Goal: Information Seeking & Learning: Learn about a topic

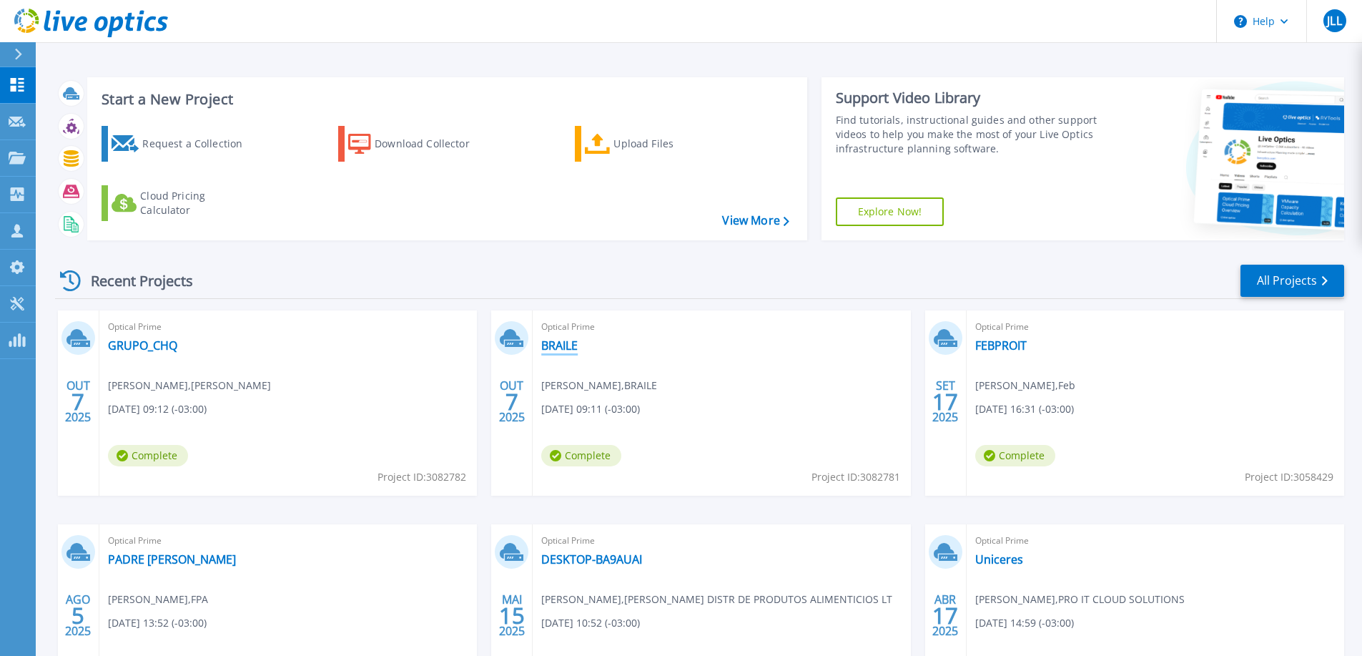
click at [561, 351] on link "BRAILE" at bounding box center [559, 345] width 36 height 14
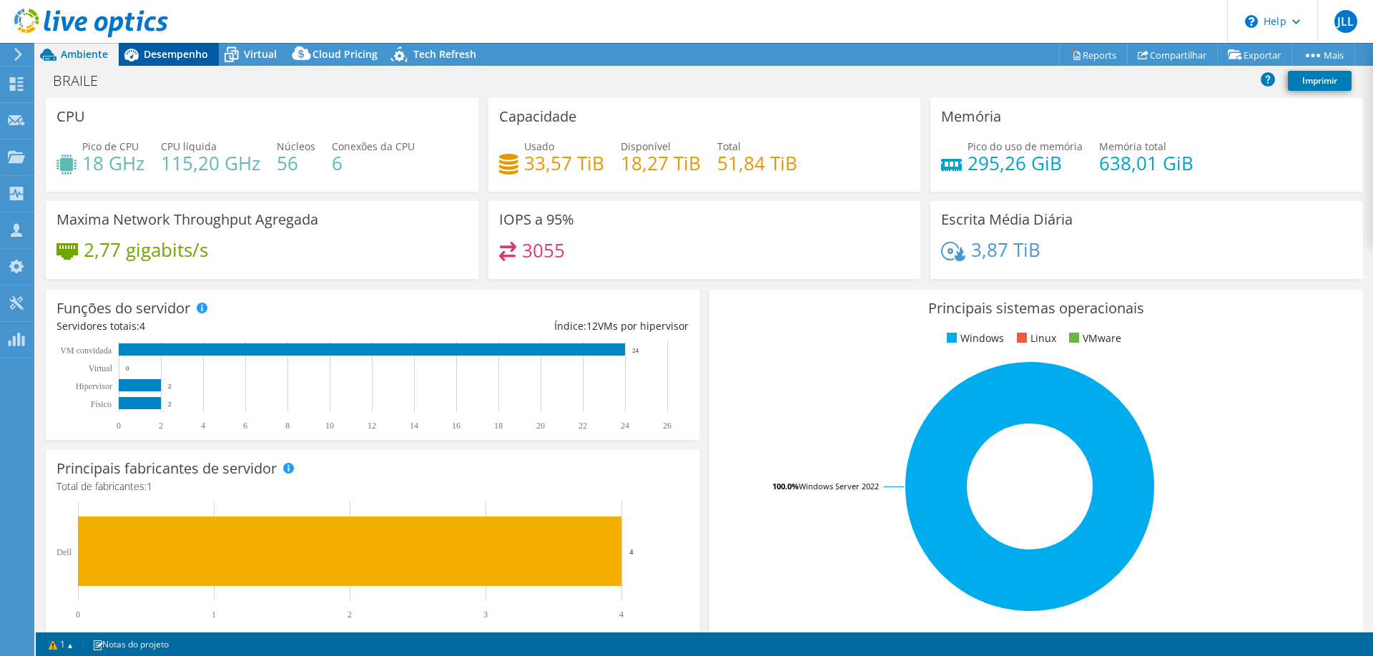
click at [175, 56] on span "Desempenho" at bounding box center [176, 54] width 64 height 14
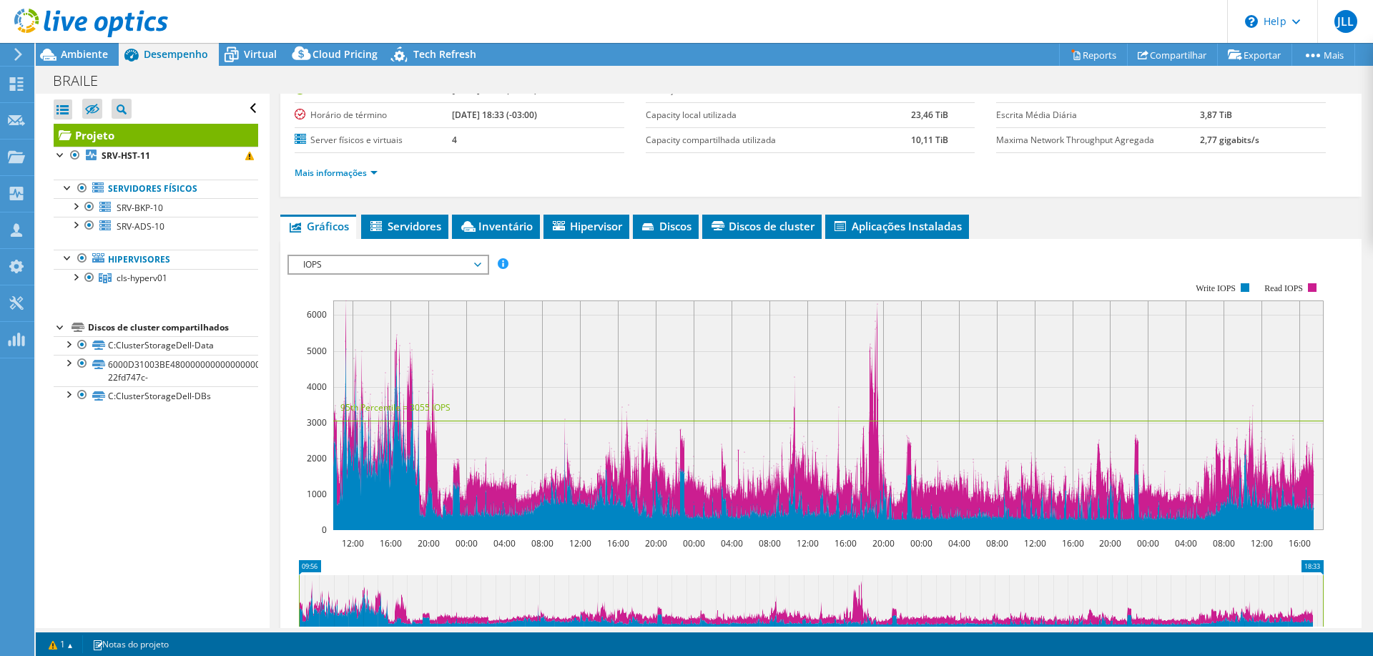
scroll to position [137, 0]
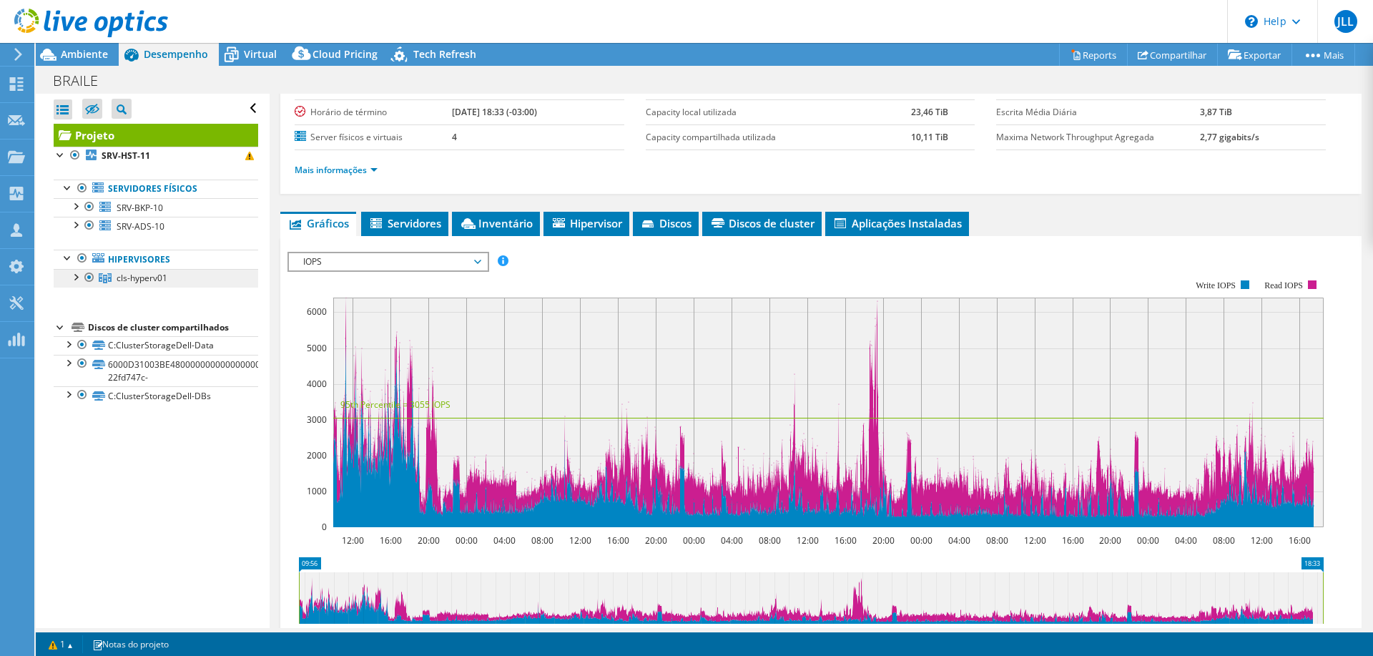
click at [76, 284] on link "cls-hyperv01" at bounding box center [156, 278] width 205 height 19
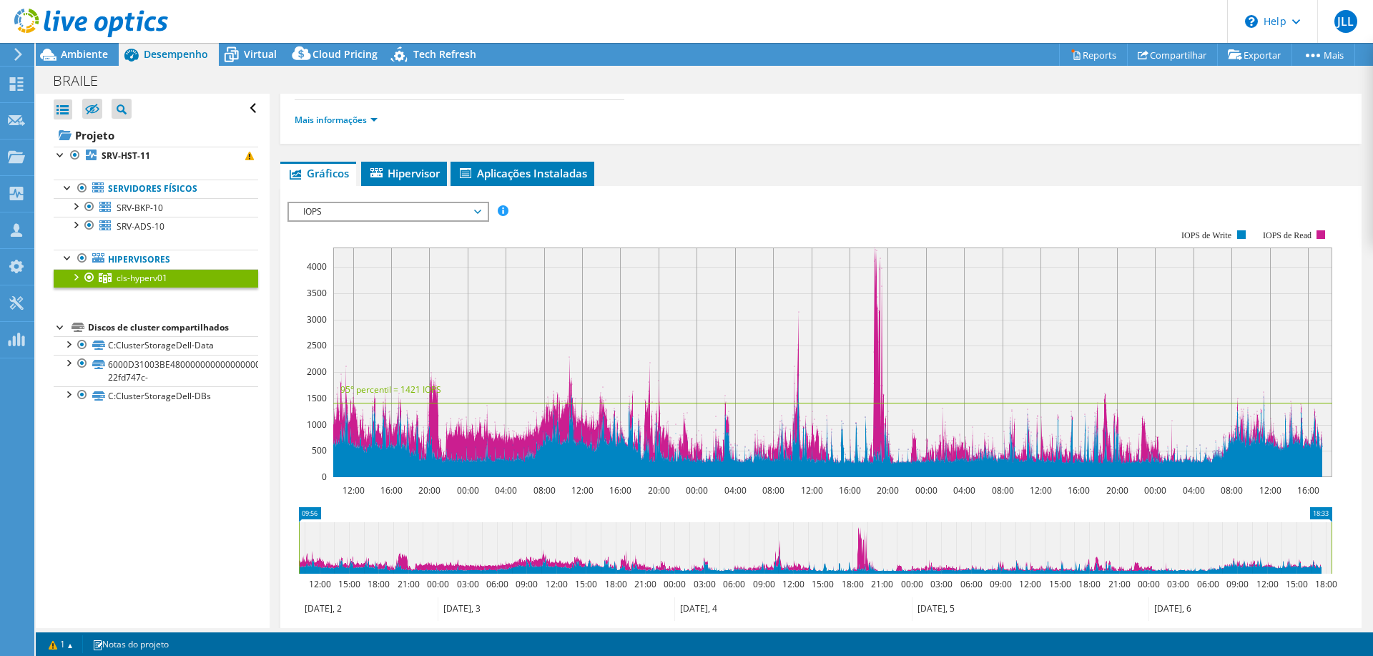
click at [74, 277] on div at bounding box center [75, 276] width 14 height 14
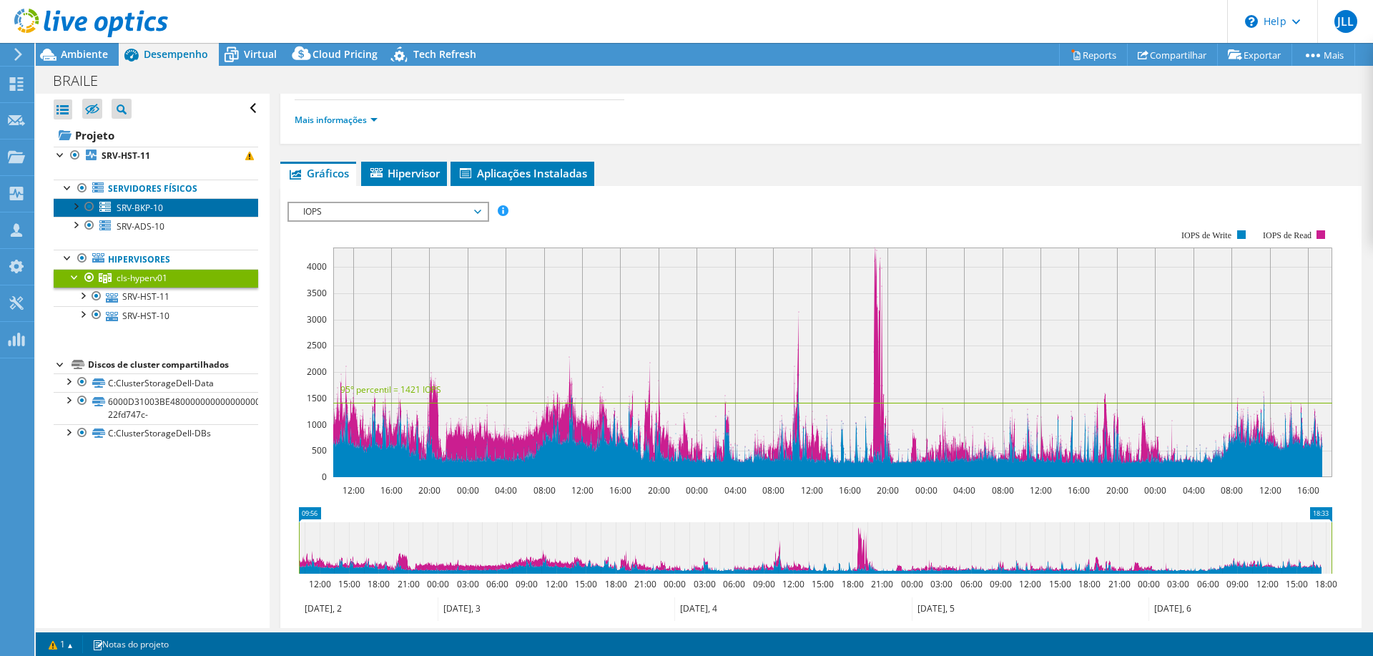
click at [137, 205] on span "SRV-BKP-10" at bounding box center [140, 208] width 46 height 12
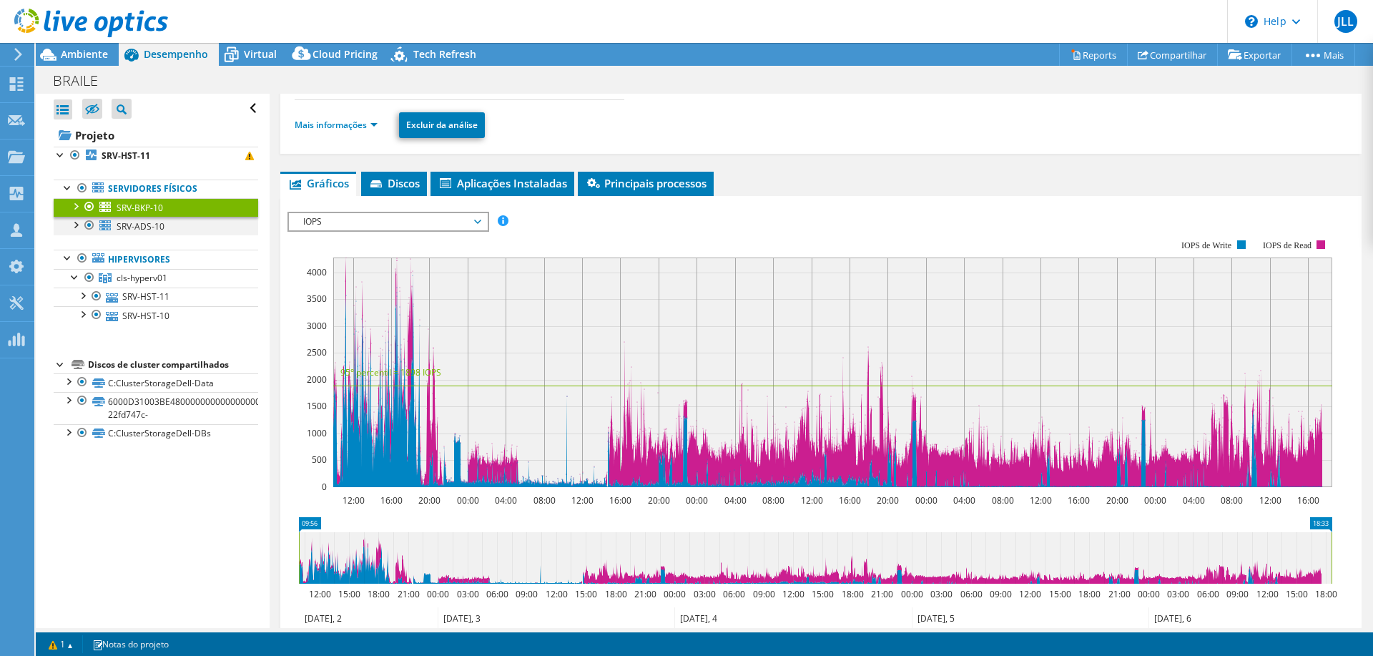
click at [91, 224] on div at bounding box center [89, 225] width 14 height 17
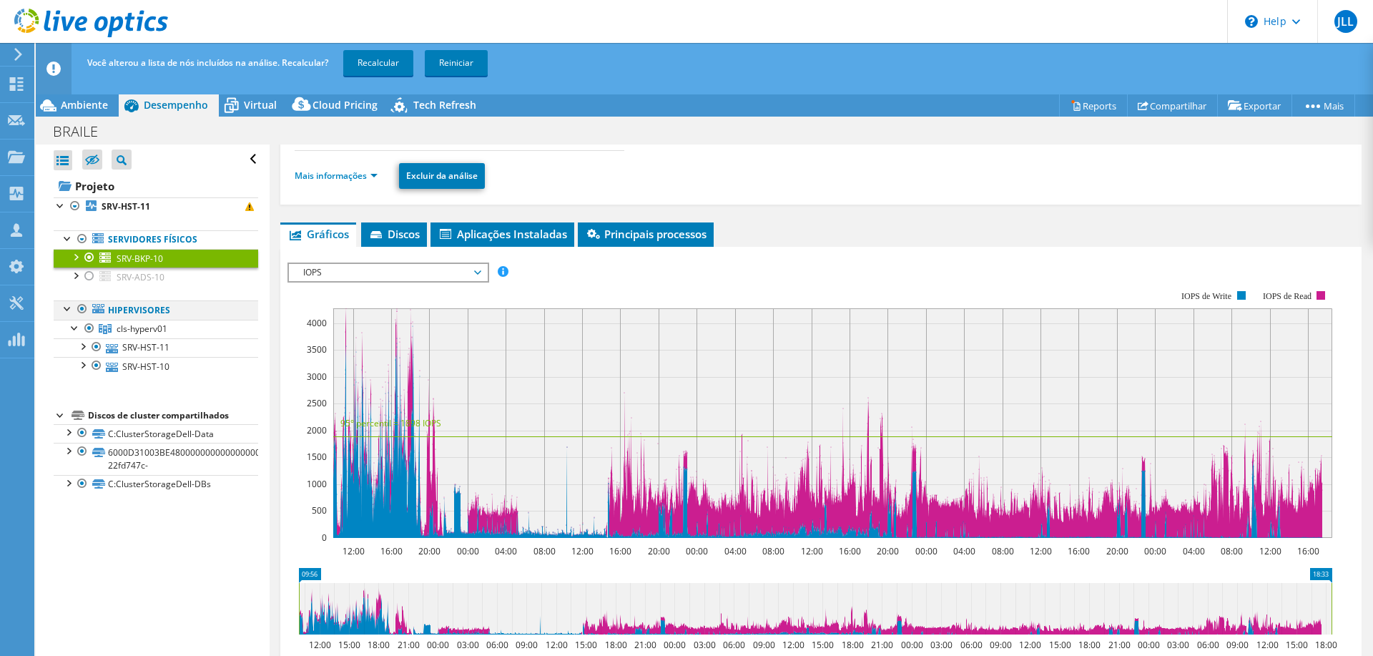
click at [79, 311] on div at bounding box center [82, 308] width 14 height 17
click at [85, 277] on div at bounding box center [89, 275] width 14 height 17
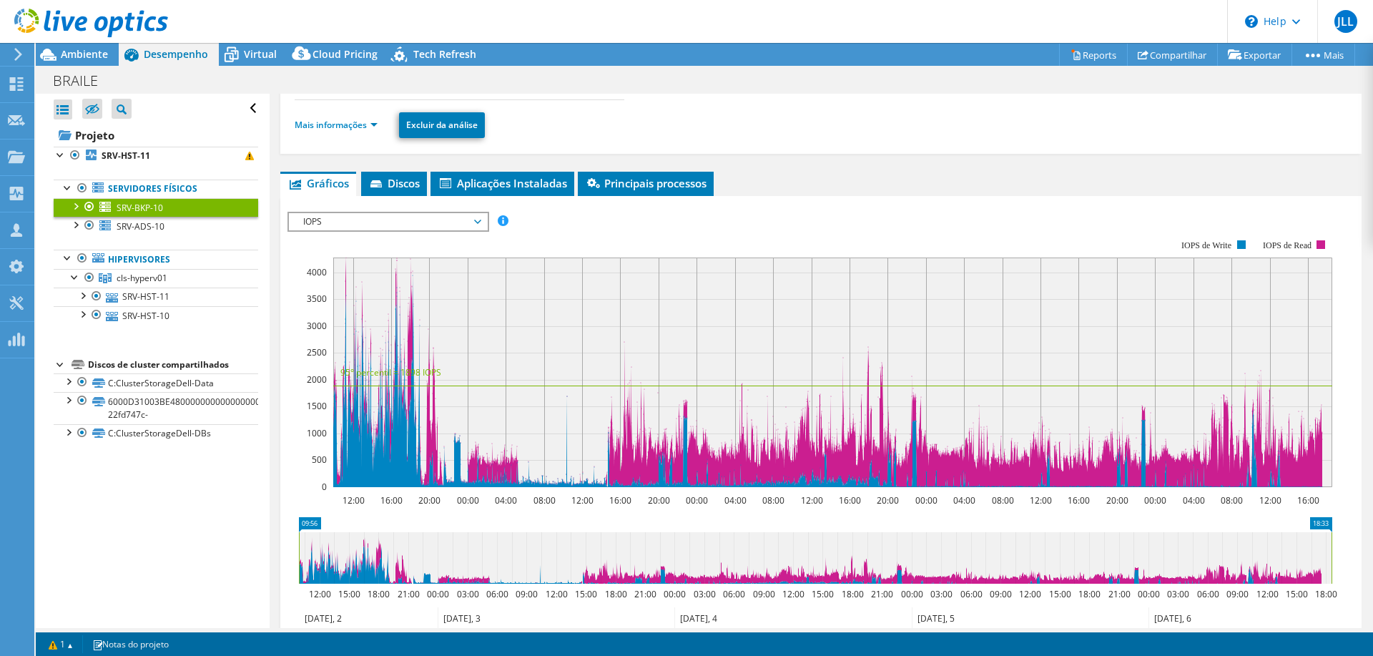
click at [87, 200] on div at bounding box center [89, 206] width 14 height 17
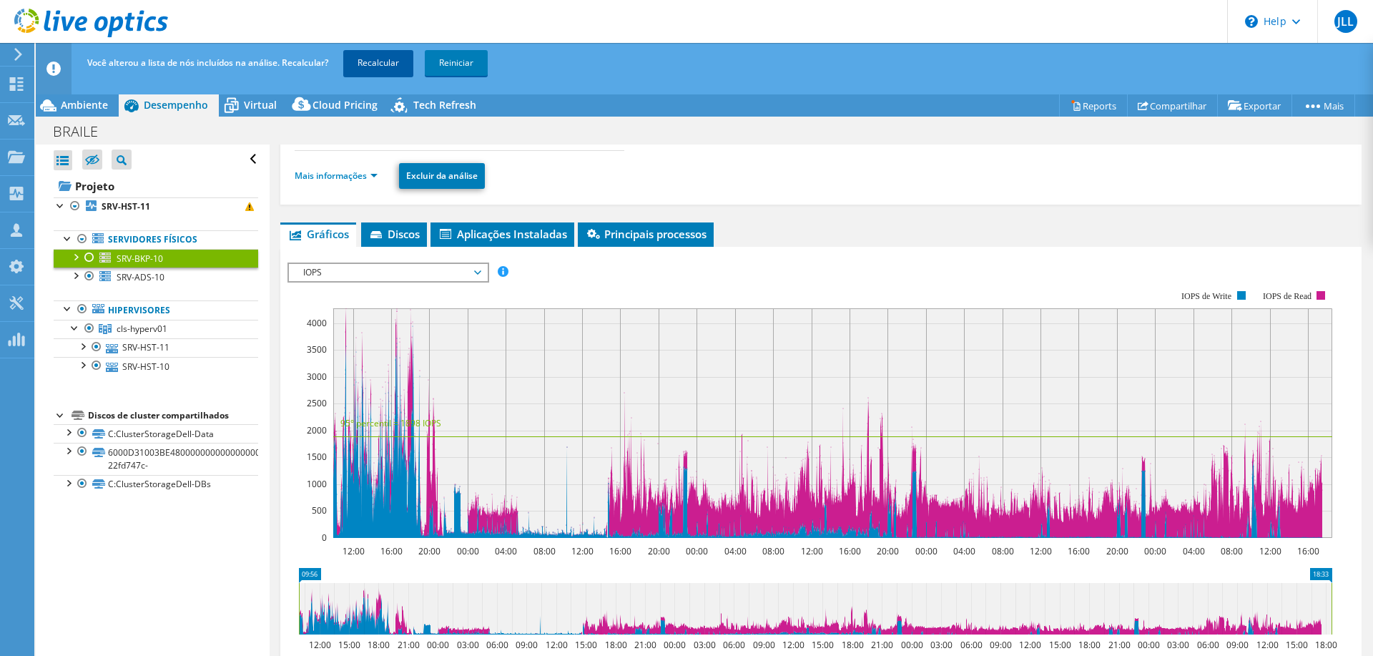
click at [380, 69] on link "Recalcular" at bounding box center [378, 63] width 70 height 26
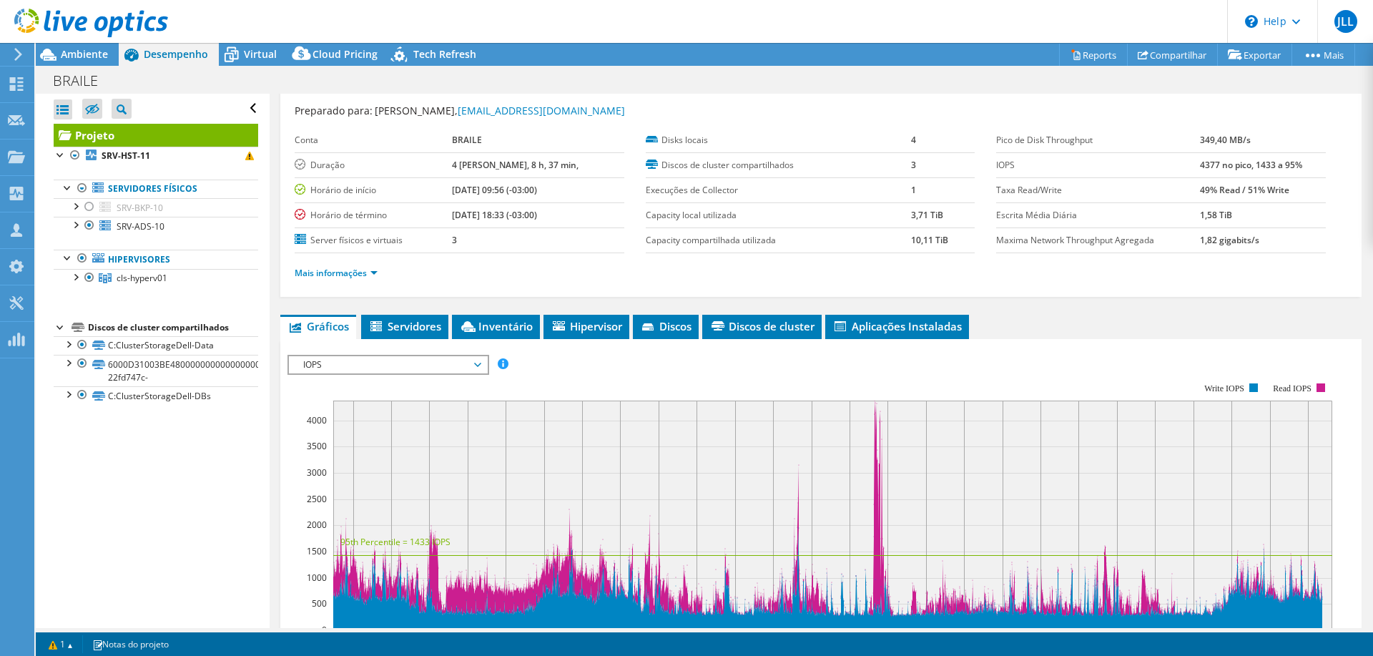
scroll to position [0, 0]
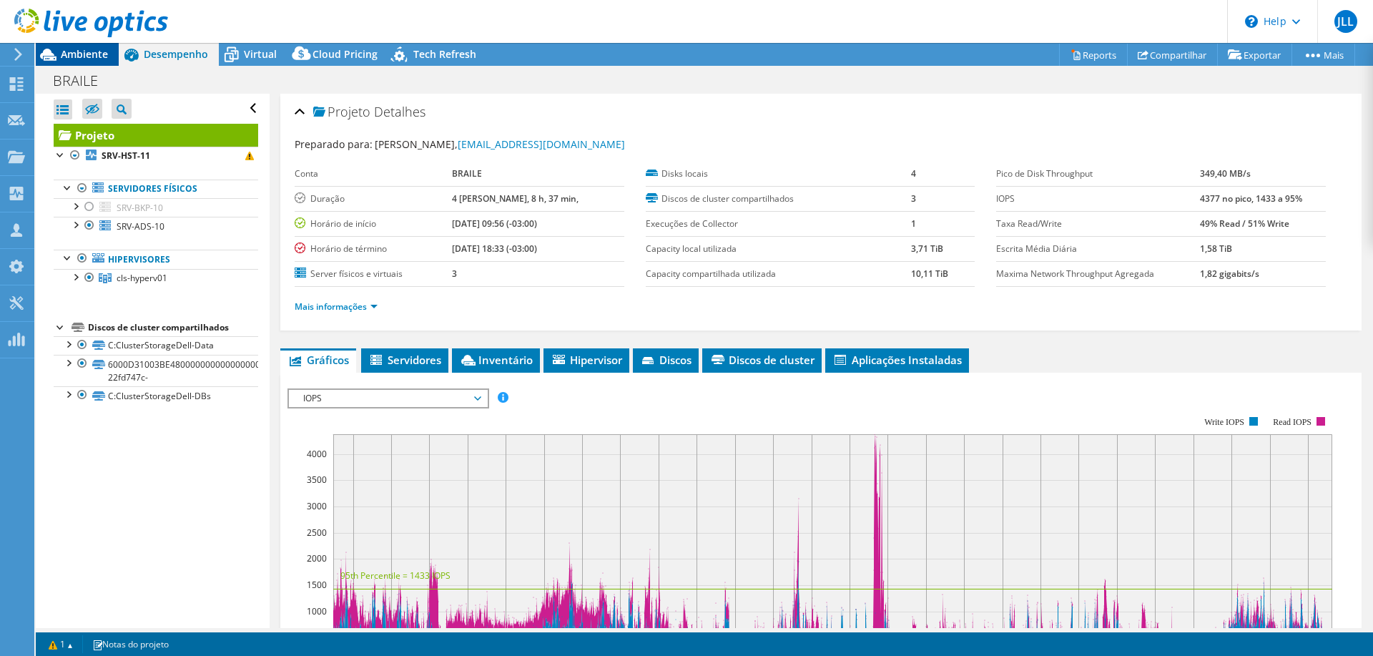
click at [82, 53] on span "Ambiente" at bounding box center [84, 54] width 47 height 14
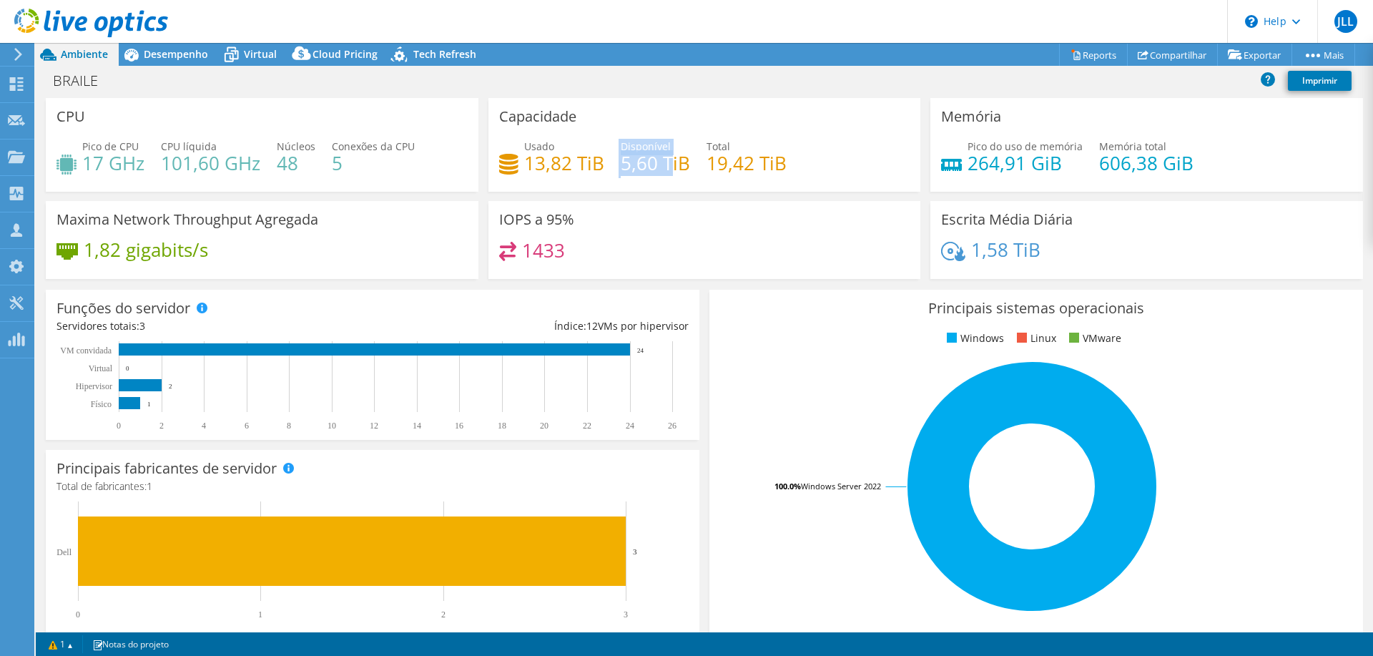
drag, startPoint x: 614, startPoint y: 159, endPoint x: 669, endPoint y: 162, distance: 55.2
click at [669, 162] on div "Usado 13,82 TiB Disponível 5,60 TiB Total 19,42 TiB" at bounding box center [704, 162] width 411 height 46
click at [638, 237] on div "IOPS a 95% 1433" at bounding box center [704, 240] width 433 height 78
click at [168, 51] on span "Desempenho" at bounding box center [176, 54] width 64 height 14
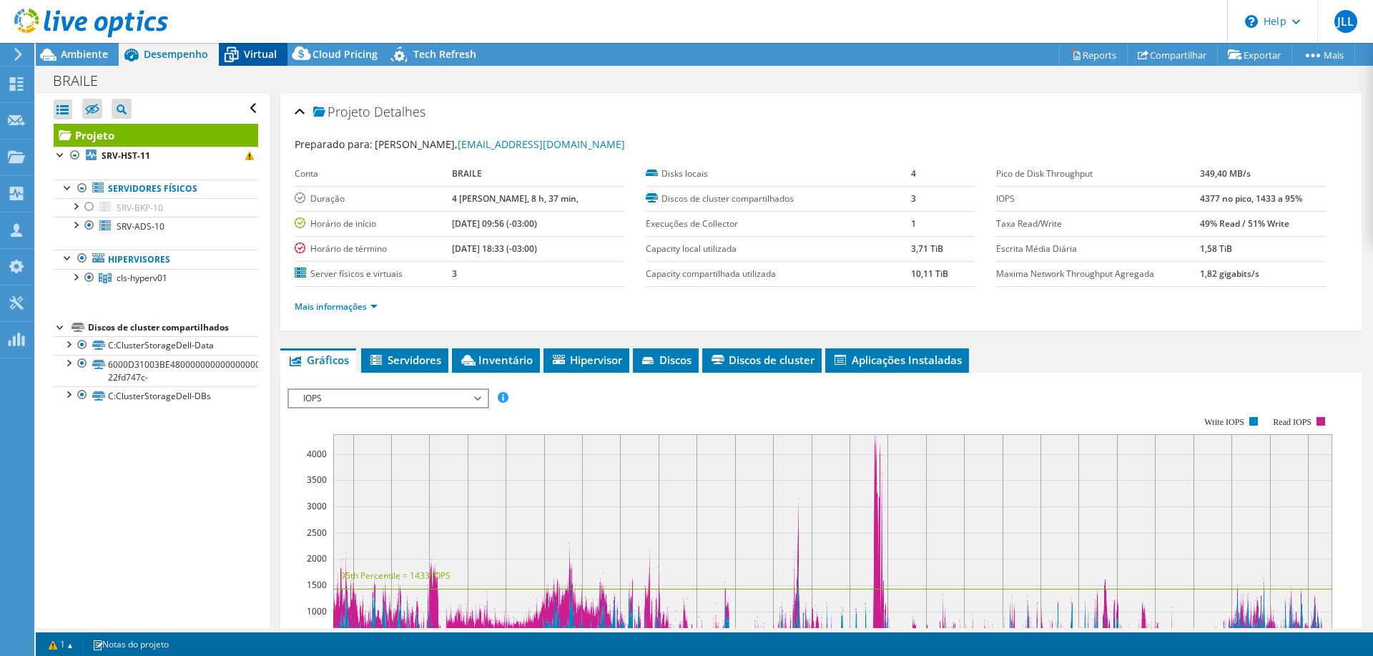
click at [255, 51] on span "Virtual" at bounding box center [260, 54] width 33 height 14
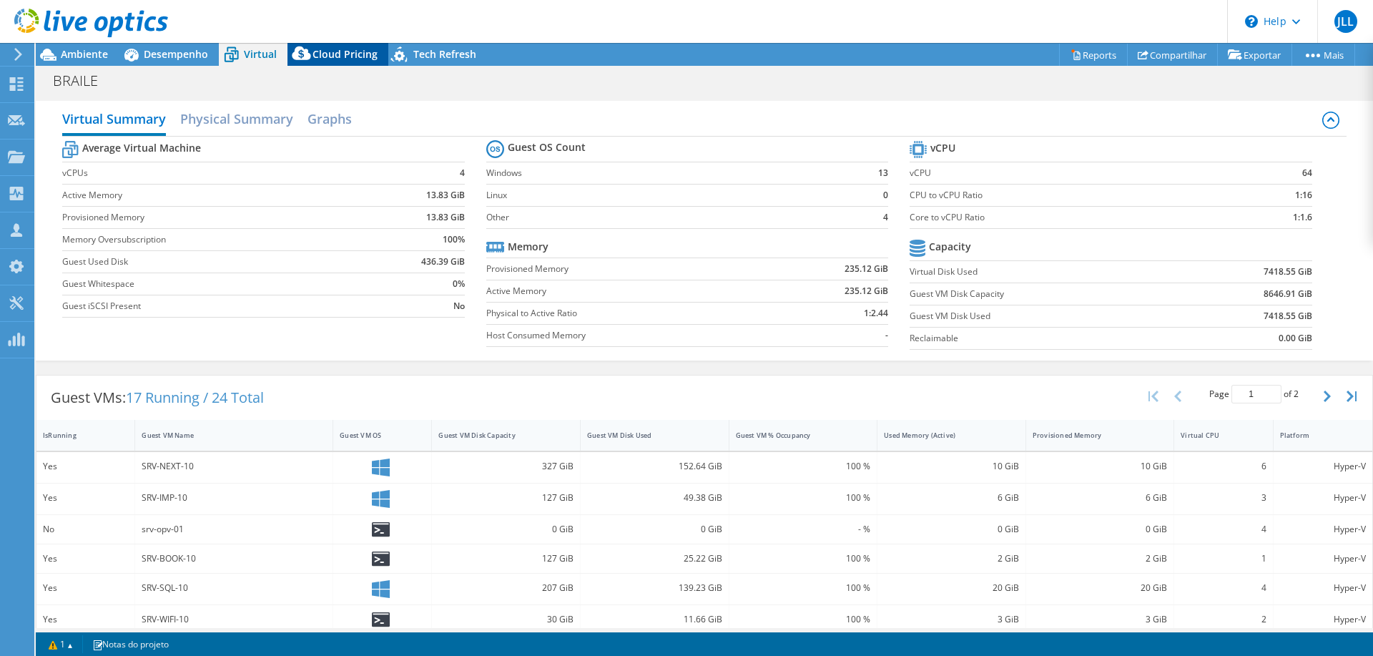
click at [333, 50] on span "Cloud Pricing" at bounding box center [345, 54] width 65 height 14
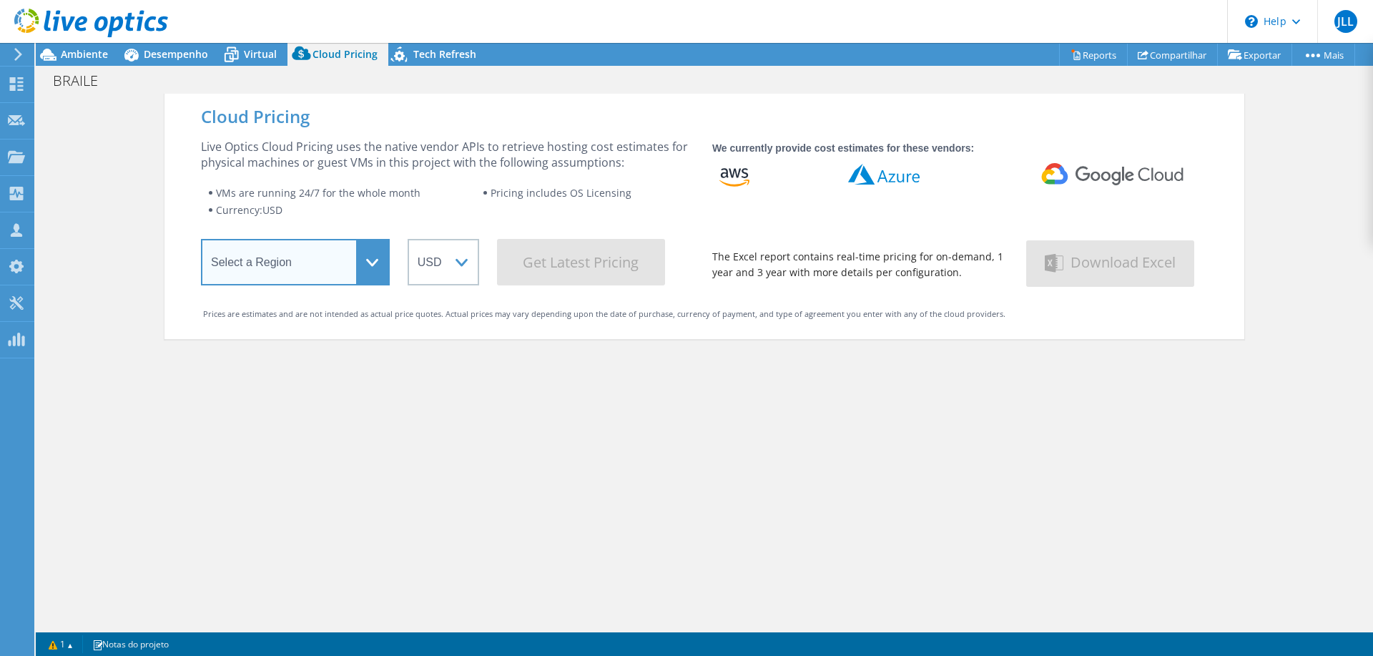
click at [373, 259] on select "Select a Region [GEOGRAPHIC_DATA] ([GEOGRAPHIC_DATA]) [GEOGRAPHIC_DATA] ([GEOGR…" at bounding box center [295, 262] width 189 height 46
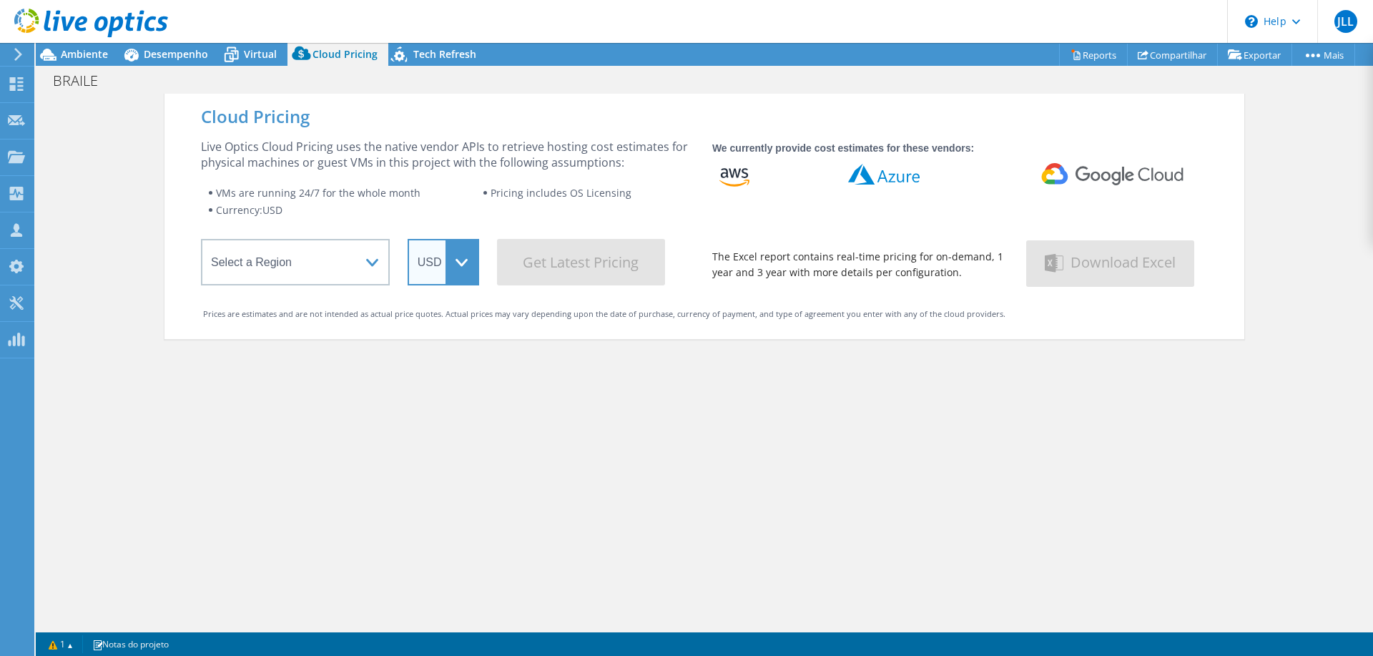
click at [450, 278] on select "ARS AUD BRL CAD CHF CLP CNY DKK EUR GBP HKD HUF INR JPY MXN MYR NOK NZD PEN SEK…" at bounding box center [444, 262] width 72 height 46
select select "BRL"
click at [408, 239] on select "ARS AUD BRL CAD CHF CLP CNY DKK EUR GBP HKD HUF INR JPY MXN MYR NOK NZD PEN SEK…" at bounding box center [444, 262] width 72 height 46
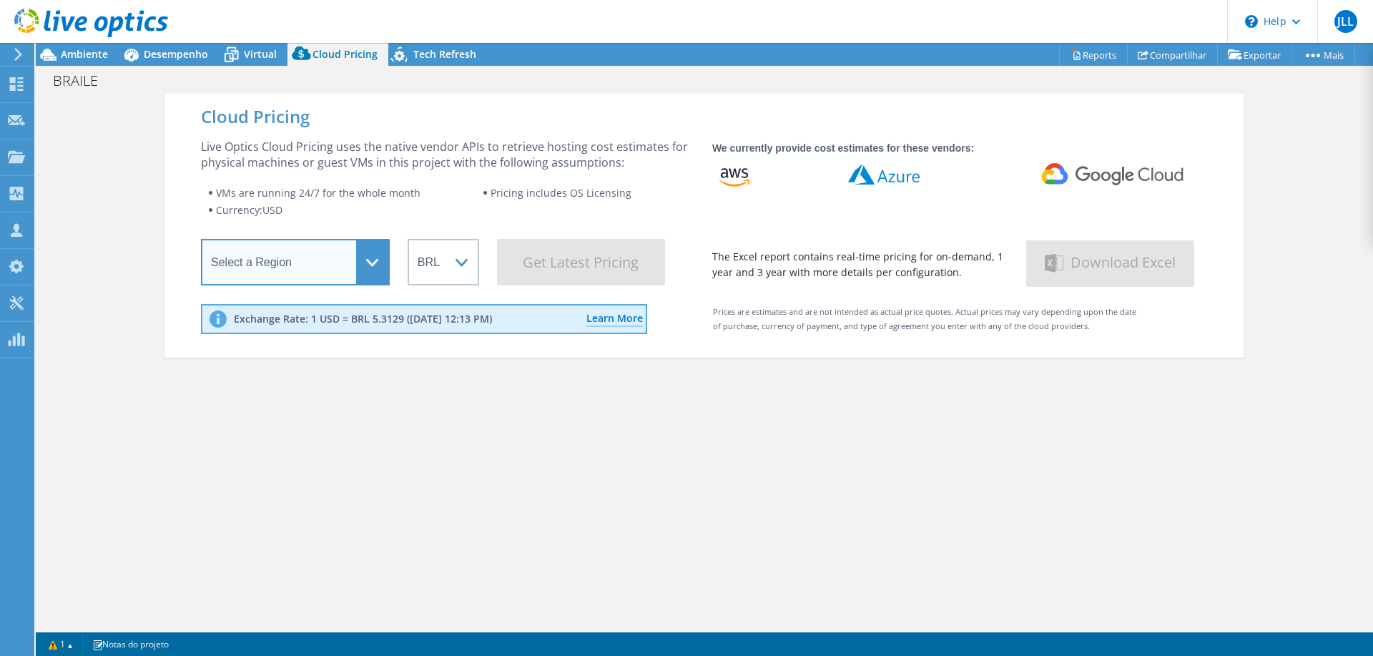
click at [367, 260] on select "Select a Region [GEOGRAPHIC_DATA] ([GEOGRAPHIC_DATA]) [GEOGRAPHIC_DATA] ([GEOGR…" at bounding box center [295, 262] width 189 height 46
select select "SouthAmerica"
click at [201, 242] on select "Select a Region [GEOGRAPHIC_DATA] ([GEOGRAPHIC_DATA]) [GEOGRAPHIC_DATA] ([GEOGR…" at bounding box center [295, 262] width 189 height 46
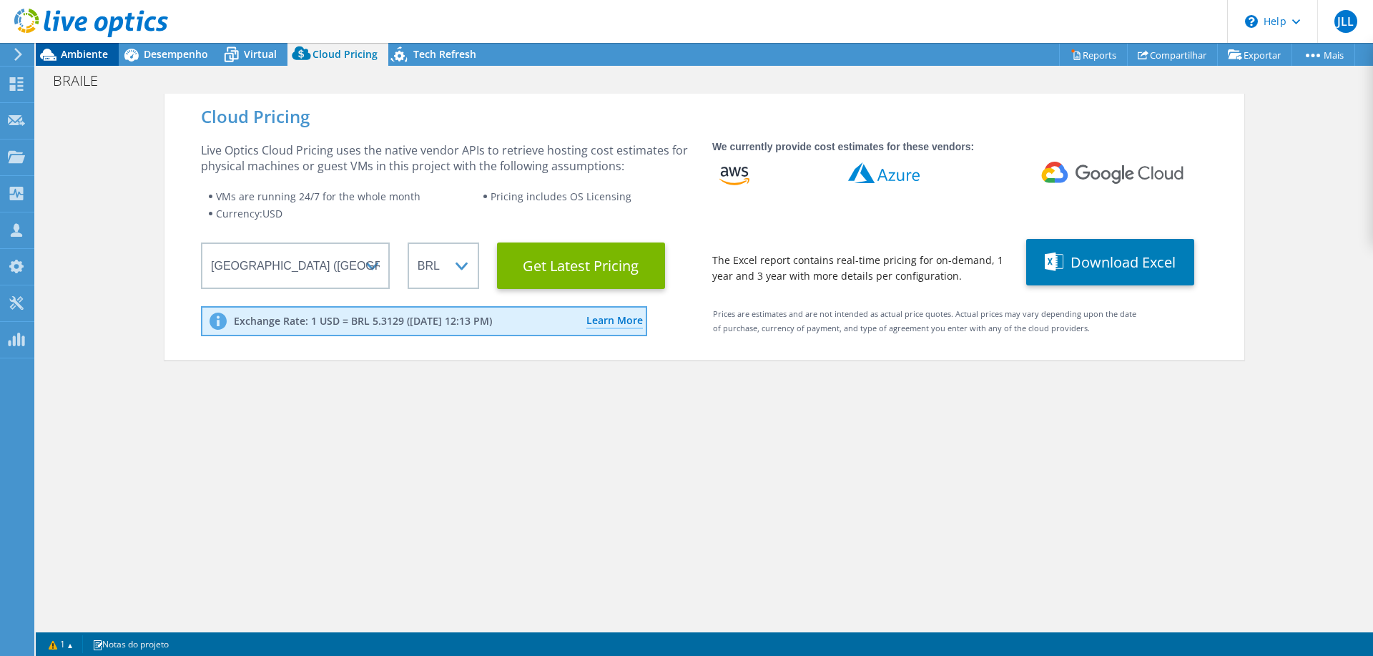
click at [81, 62] on div "Ambiente" at bounding box center [77, 54] width 83 height 23
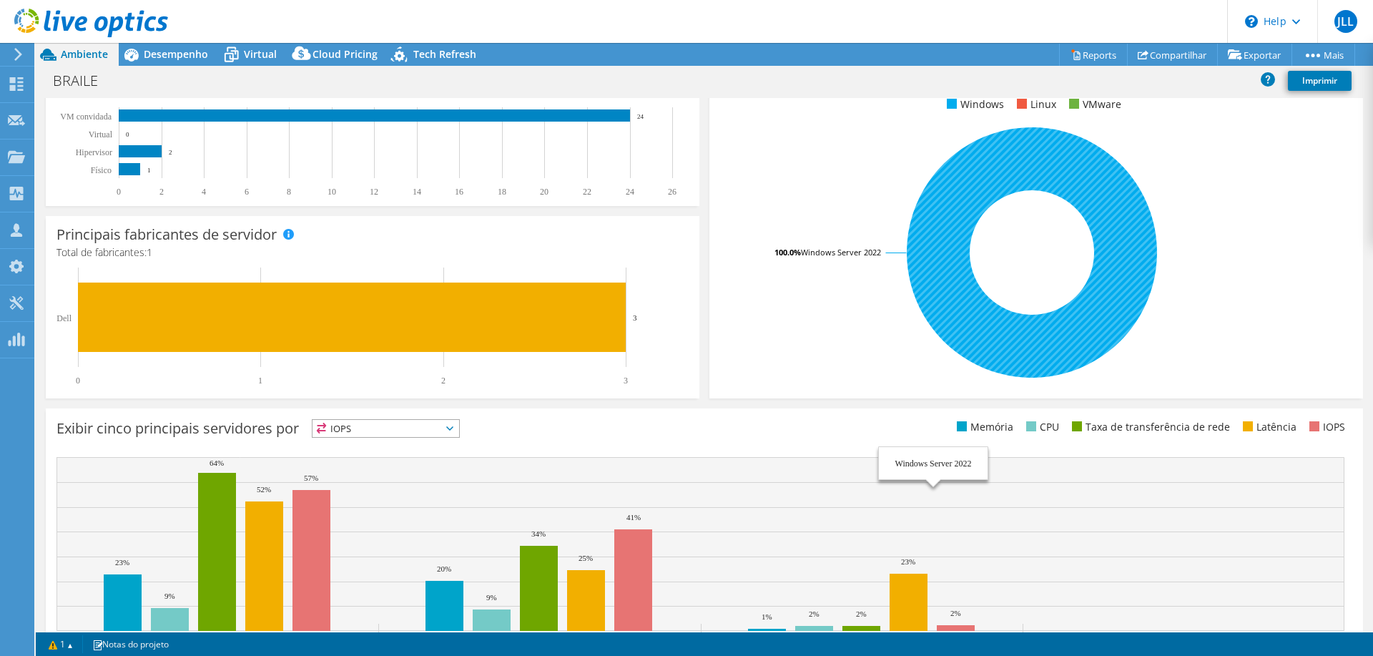
scroll to position [299, 0]
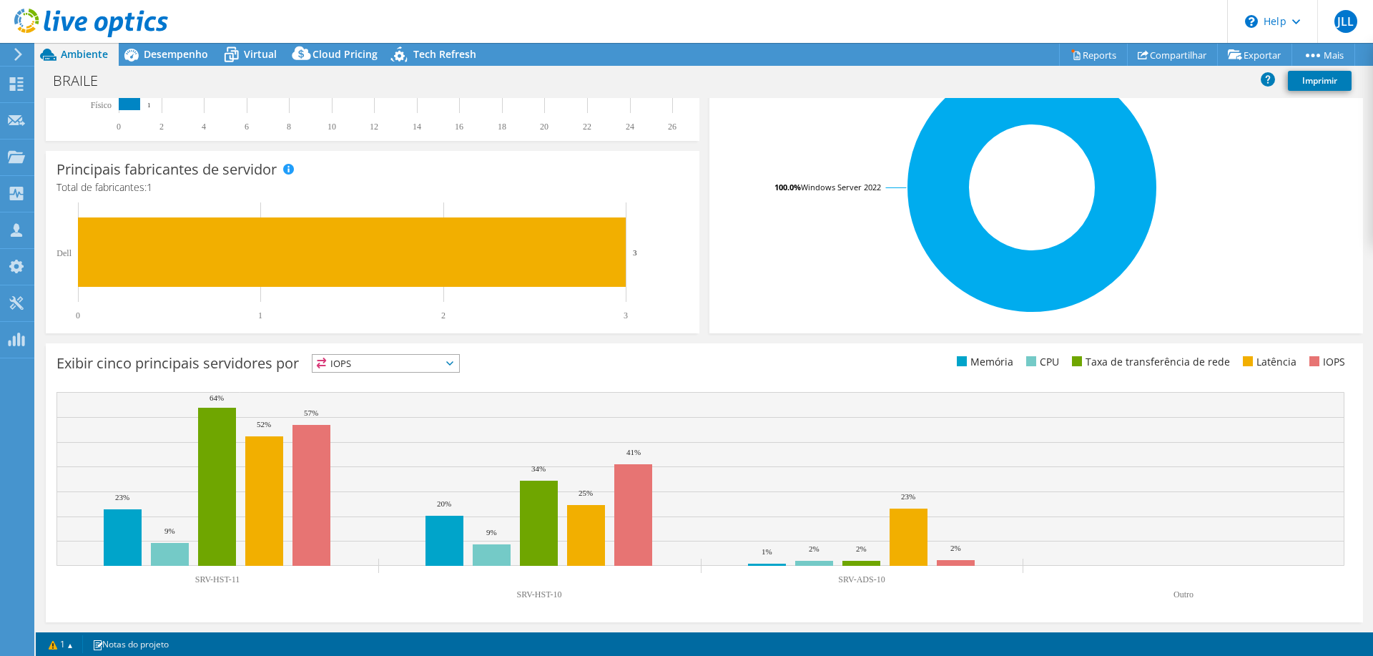
click at [448, 41] on header "JLL Parceiro de Canal [PERSON_NAME] Lazaro [EMAIL_ADDRESS][PERSON_NAME][DOMAIN_…" at bounding box center [686, 21] width 1373 height 43
click at [447, 54] on span "Tech Refresh" at bounding box center [444, 54] width 63 height 14
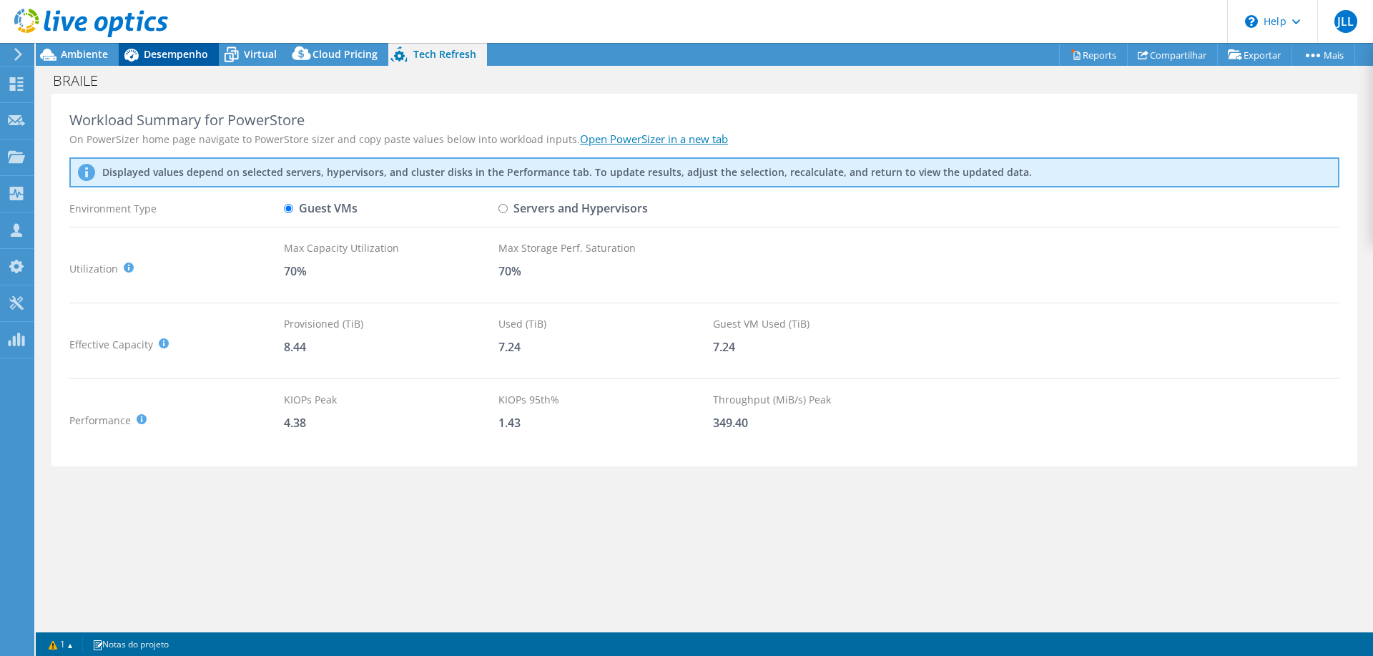
click at [155, 51] on span "Desempenho" at bounding box center [176, 54] width 64 height 14
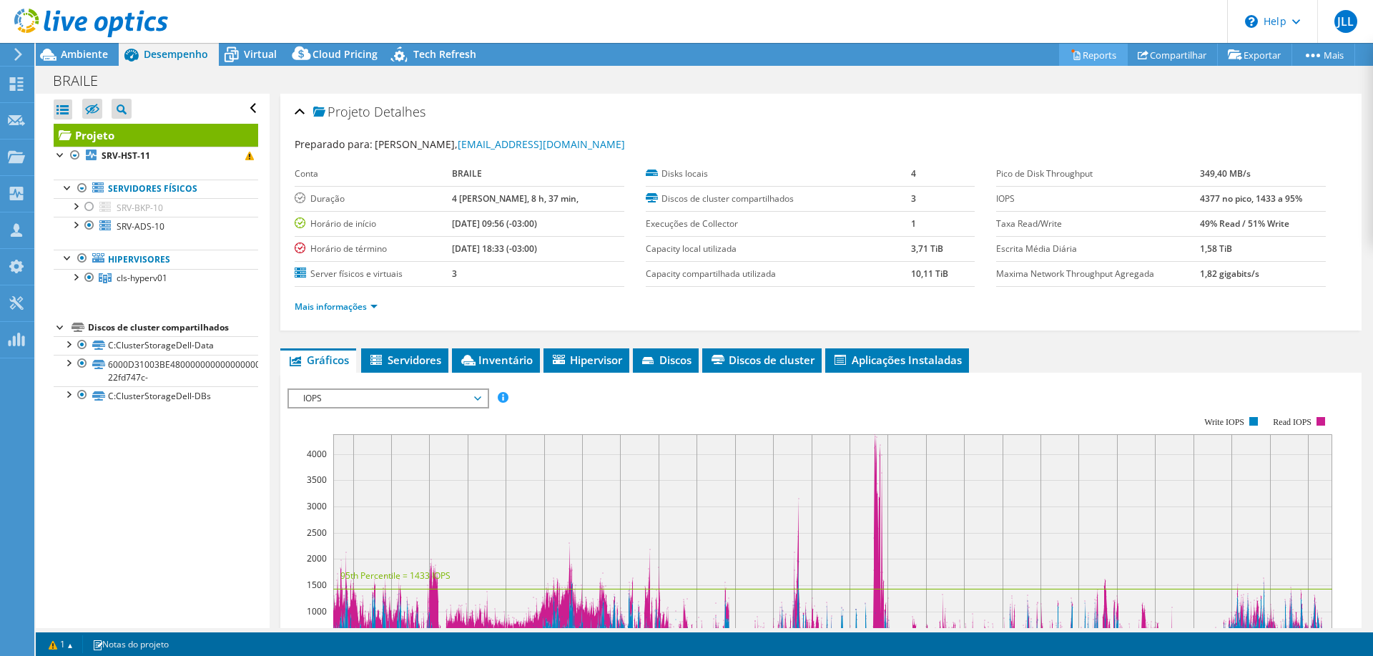
click at [1076, 53] on link "Reports" at bounding box center [1093, 55] width 69 height 22
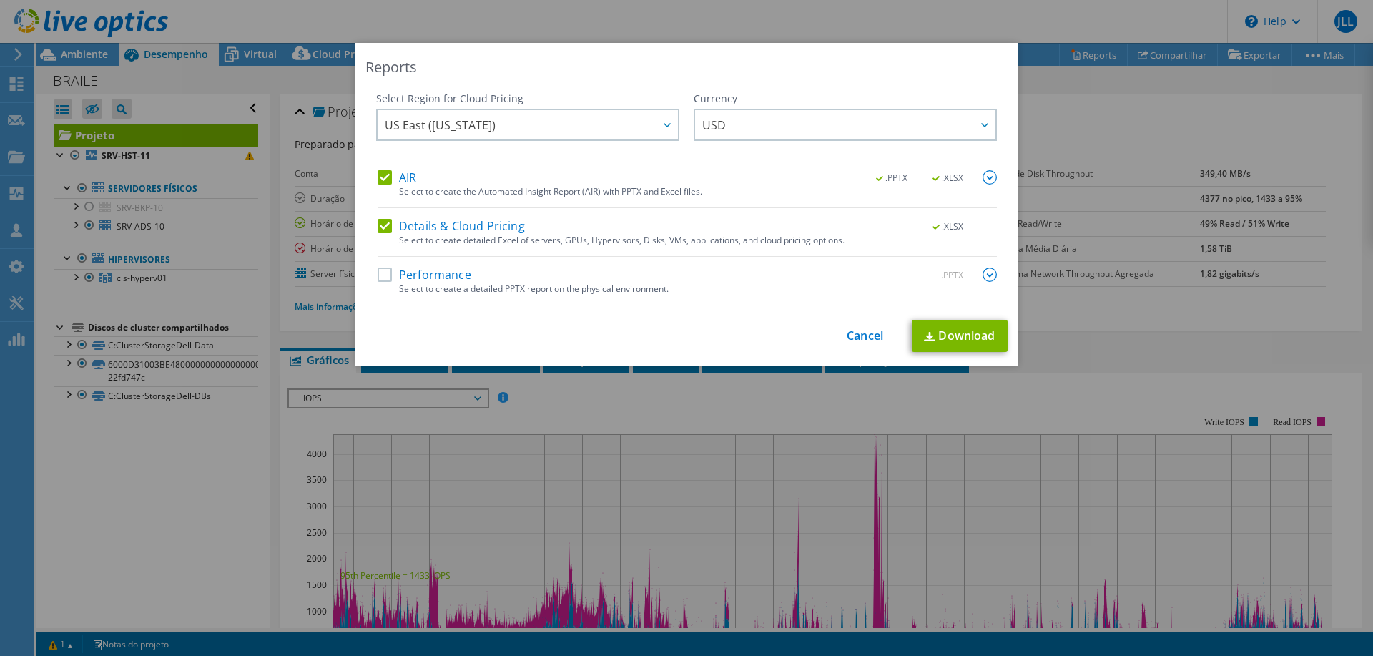
click at [857, 338] on link "Cancel" at bounding box center [865, 336] width 36 height 14
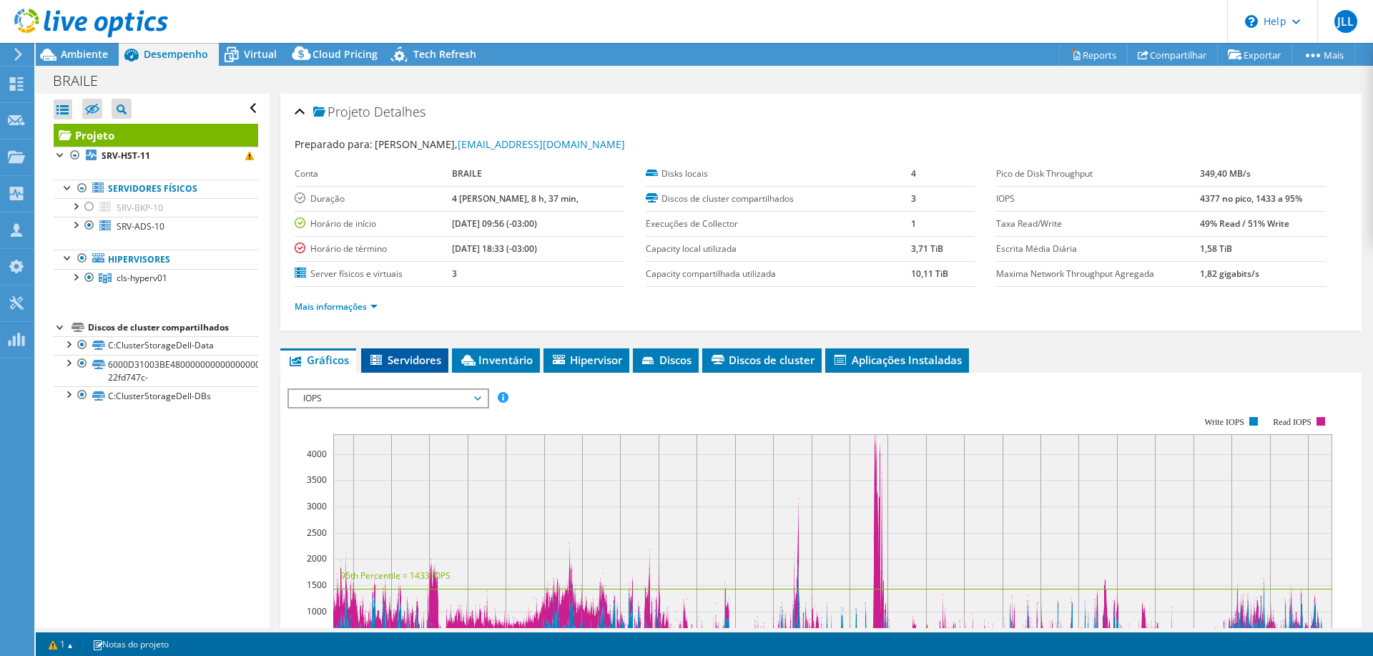
click at [397, 362] on span "Servidores" at bounding box center [404, 360] width 73 height 14
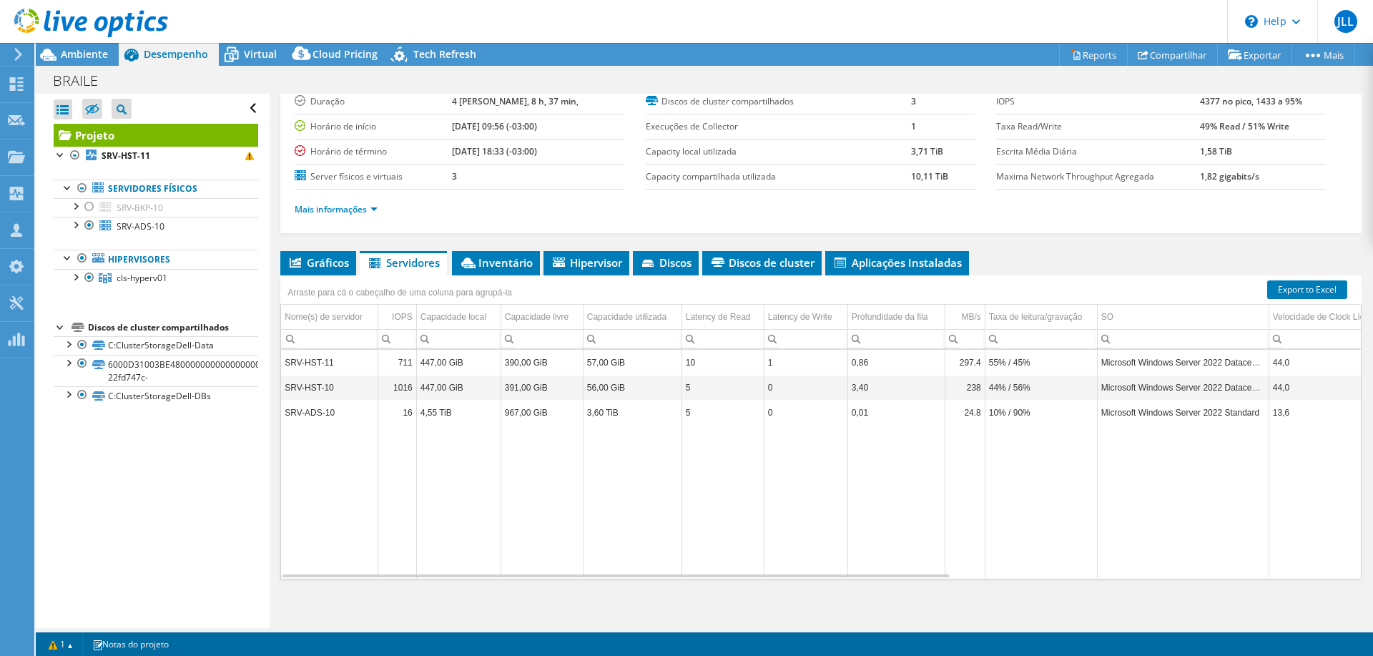
scroll to position [98, 0]
click at [333, 411] on td "SRV-ADS-10" at bounding box center [329, 411] width 97 height 25
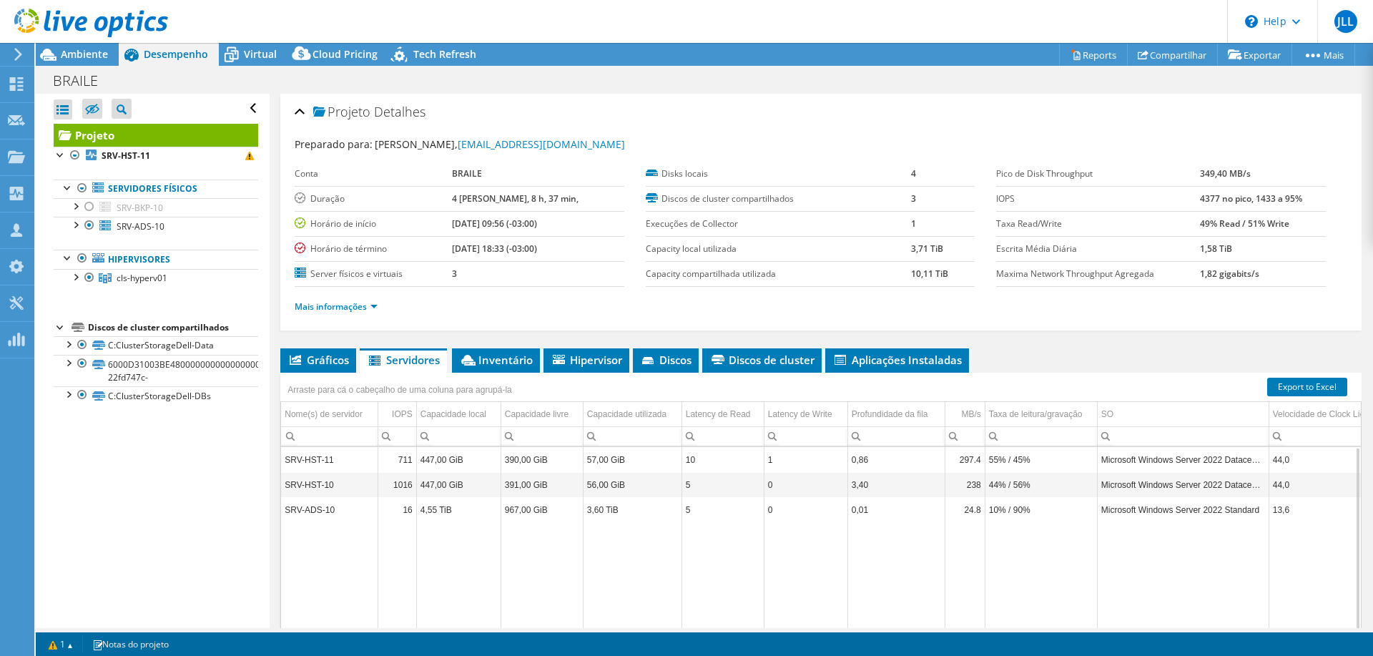
scroll to position [0, 0]
click at [503, 369] on li "Inventário" at bounding box center [496, 360] width 88 height 24
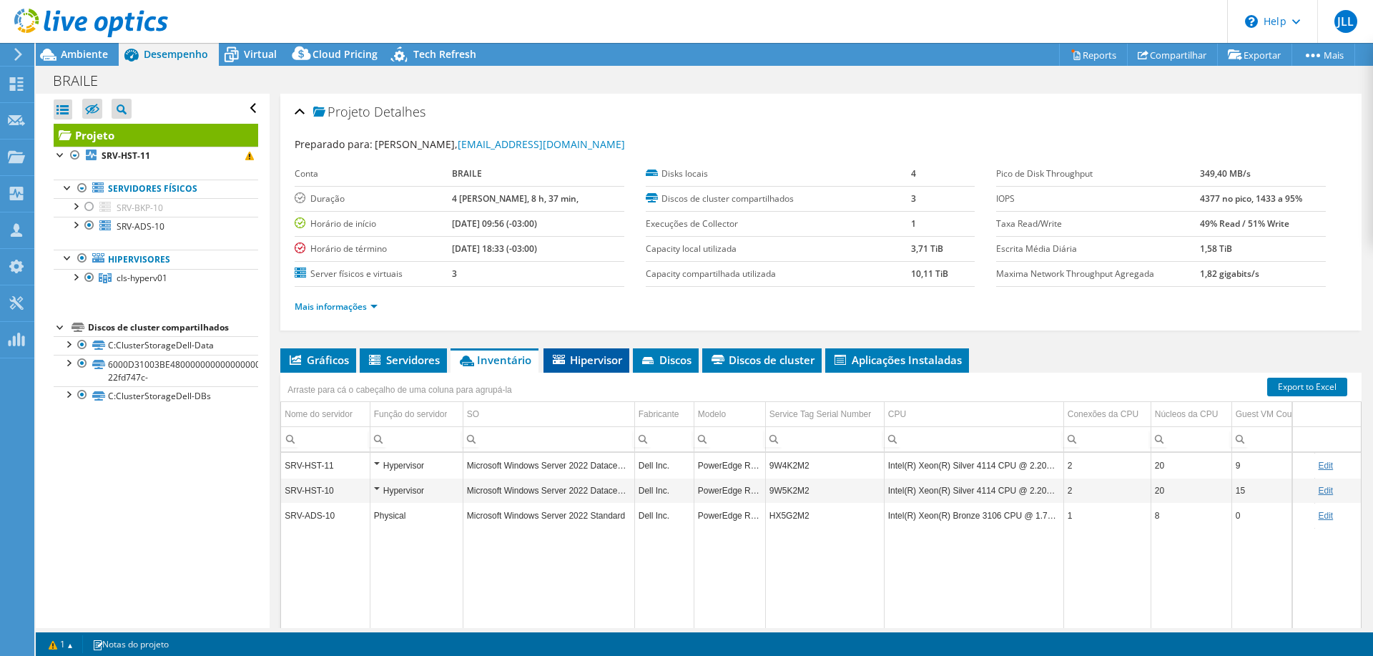
click at [584, 366] on span "Hipervisor" at bounding box center [587, 360] width 72 height 14
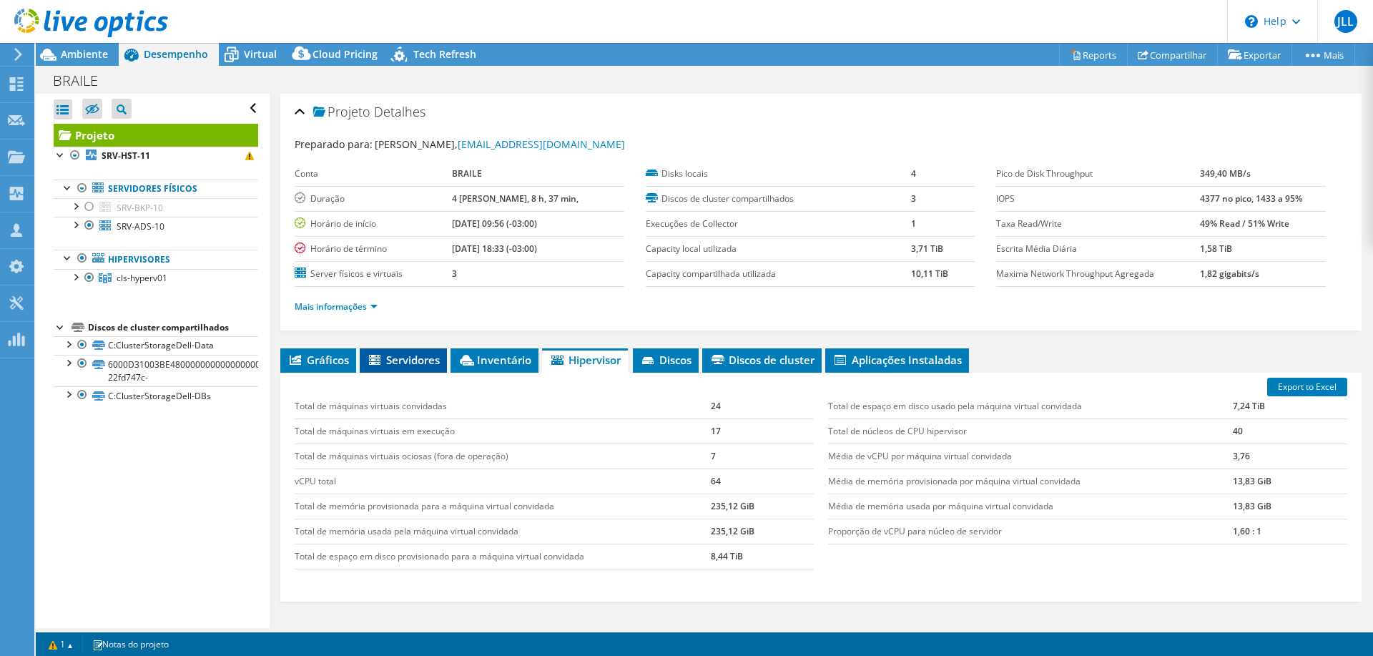
click at [378, 355] on icon at bounding box center [376, 361] width 14 height 12
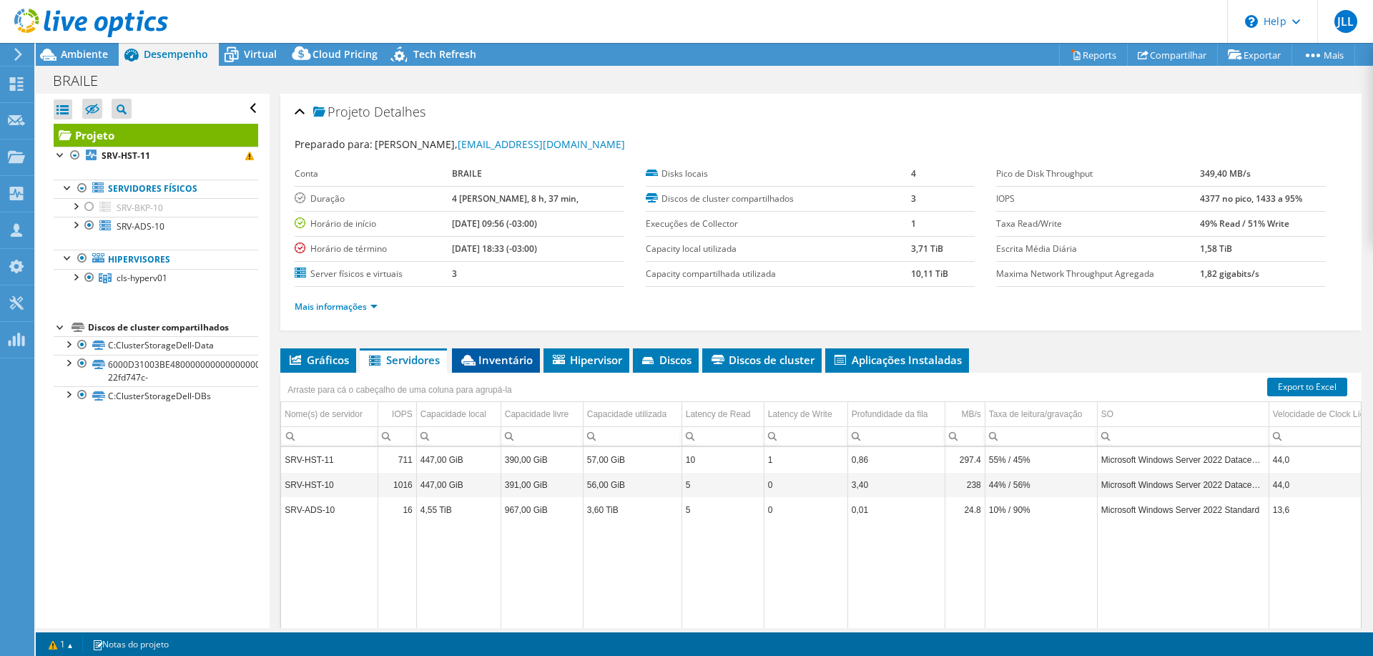
click at [510, 361] on span "Inventário" at bounding box center [496, 360] width 74 height 14
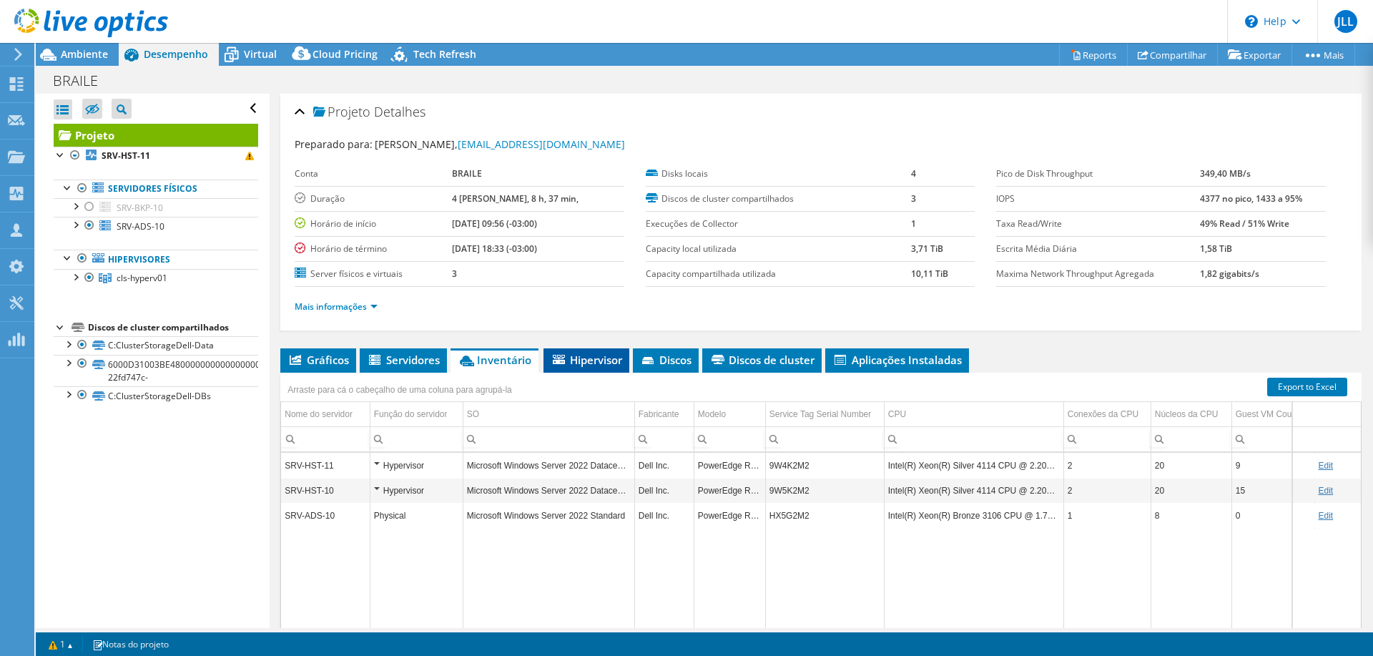
click at [592, 370] on li "Hipervisor" at bounding box center [587, 360] width 86 height 24
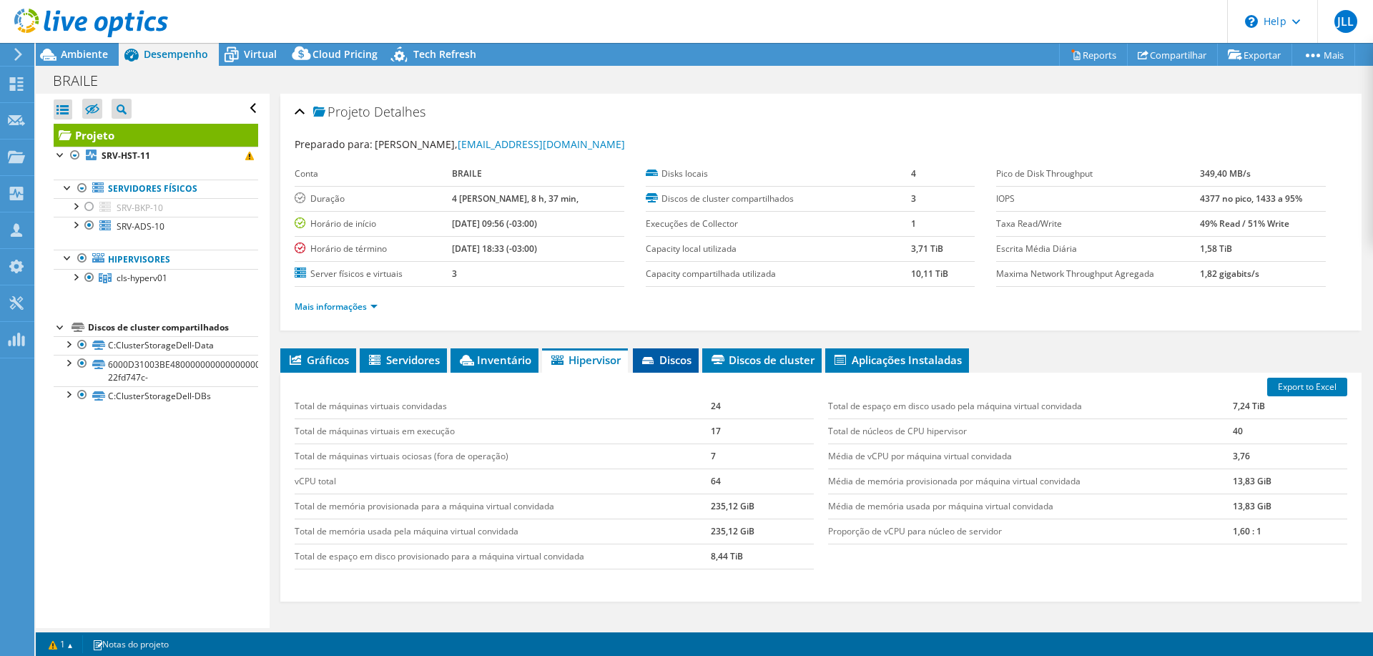
click at [667, 354] on span "Discos" at bounding box center [665, 360] width 51 height 14
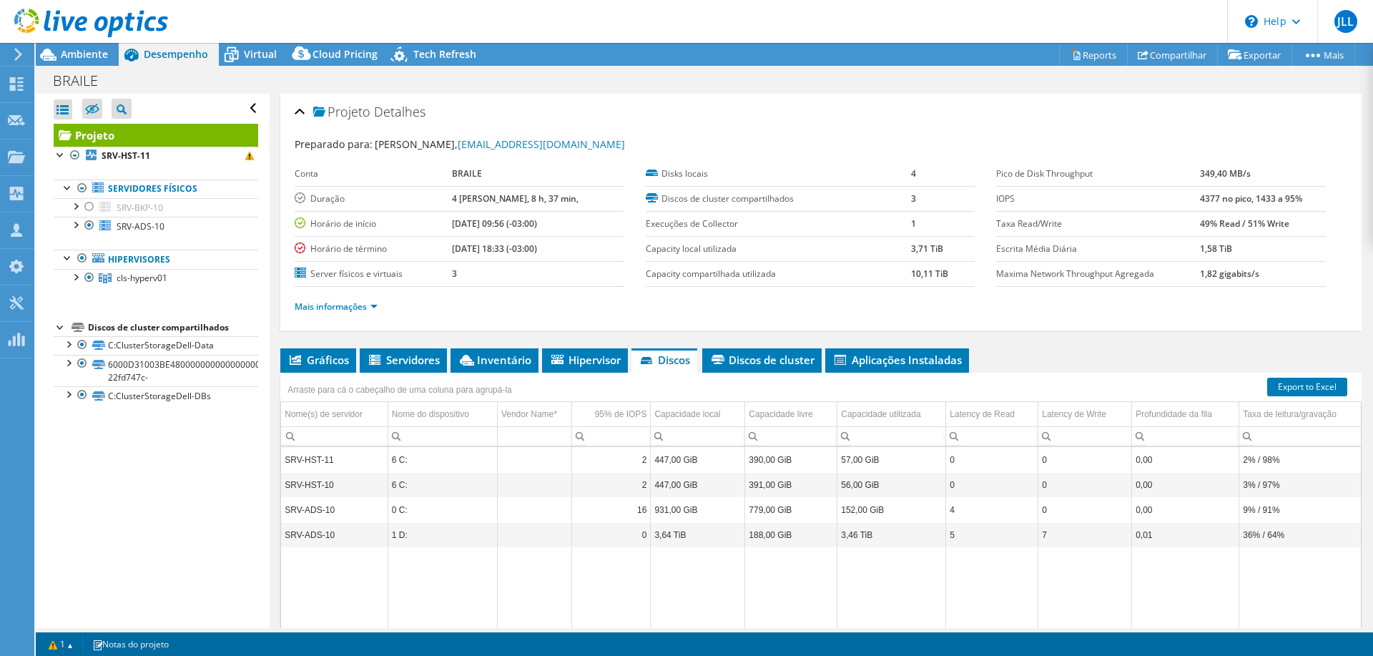
click at [759, 374] on div "Arraste para cá o cabeçalho de uma coluna para agrupá-la" at bounding box center [820, 382] width 1081 height 19
click at [770, 365] on span "Discos de cluster" at bounding box center [761, 360] width 105 height 14
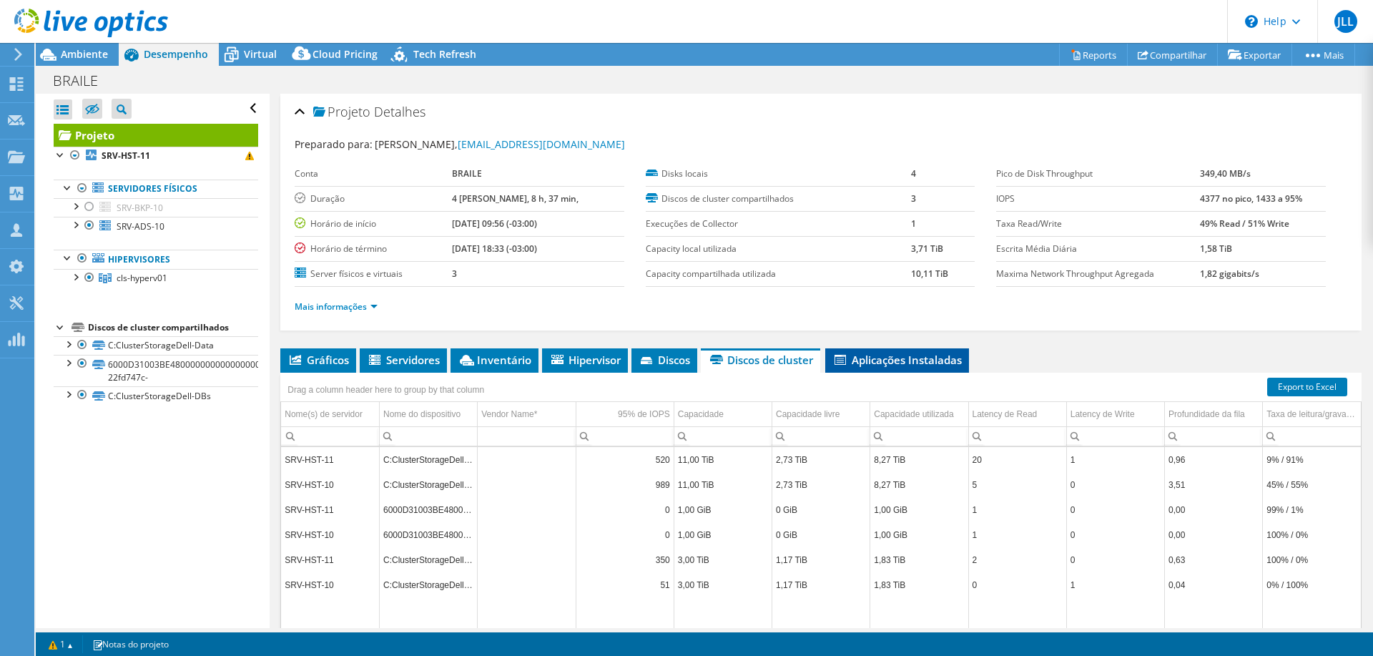
click at [883, 356] on span "Aplicações Instaladas" at bounding box center [896, 360] width 129 height 14
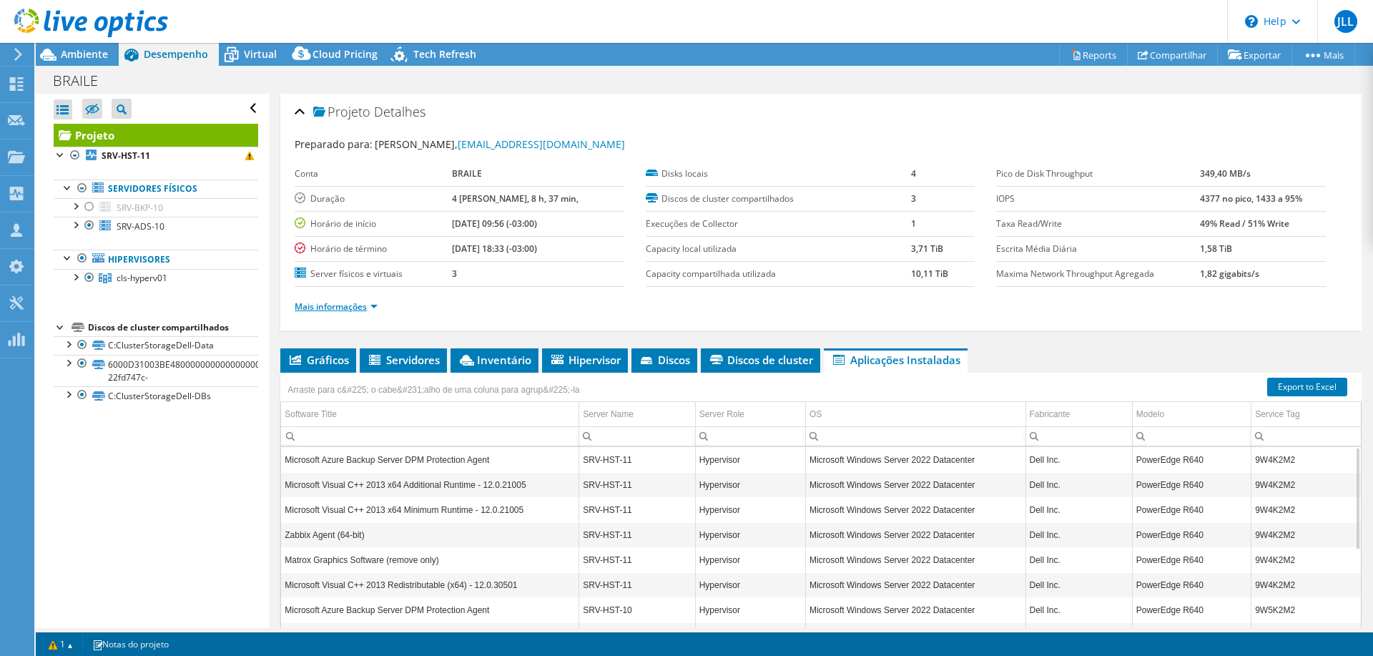
click at [330, 300] on link "Mais informações" at bounding box center [336, 306] width 83 height 12
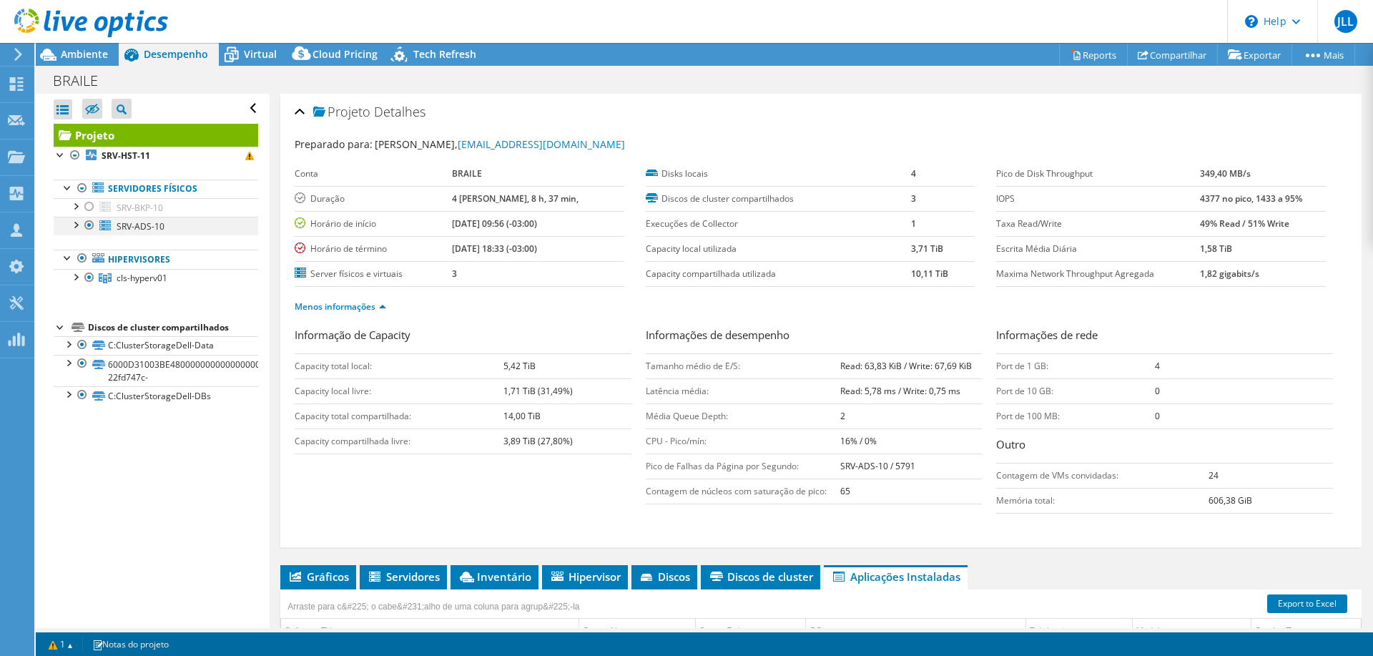
click at [74, 225] on div at bounding box center [75, 224] width 14 height 14
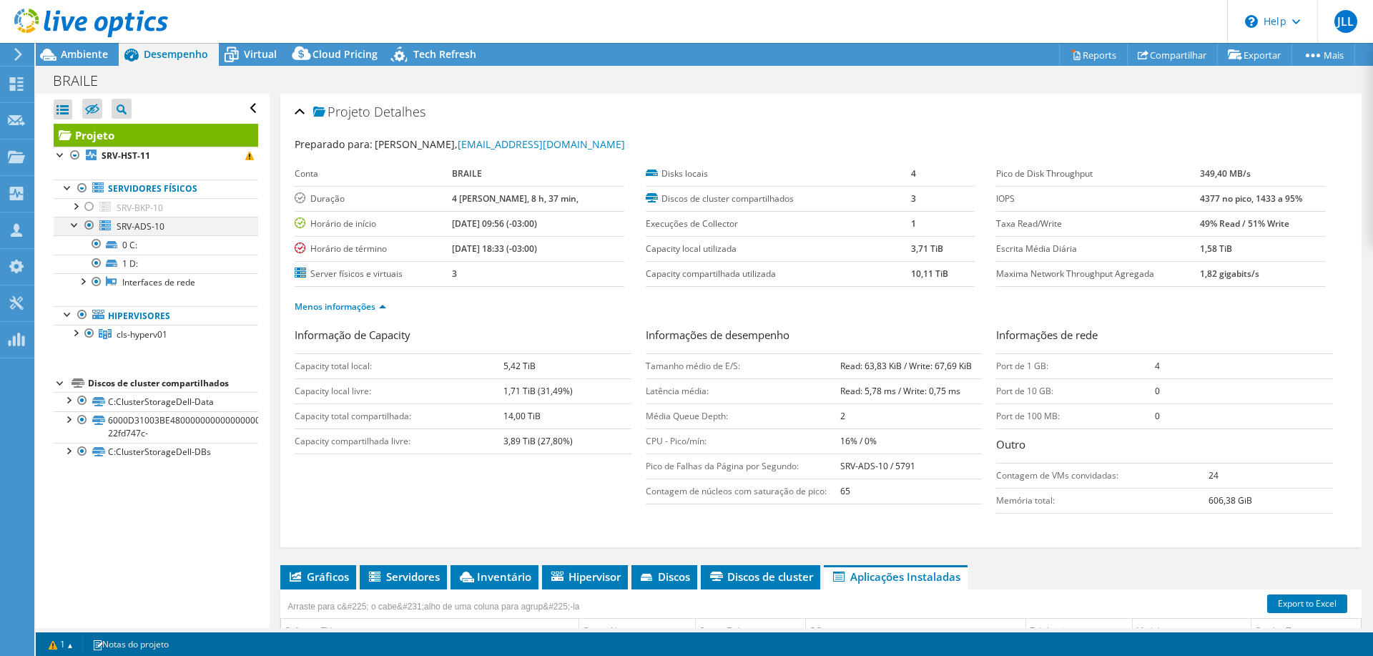
click at [74, 225] on div at bounding box center [75, 224] width 14 height 14
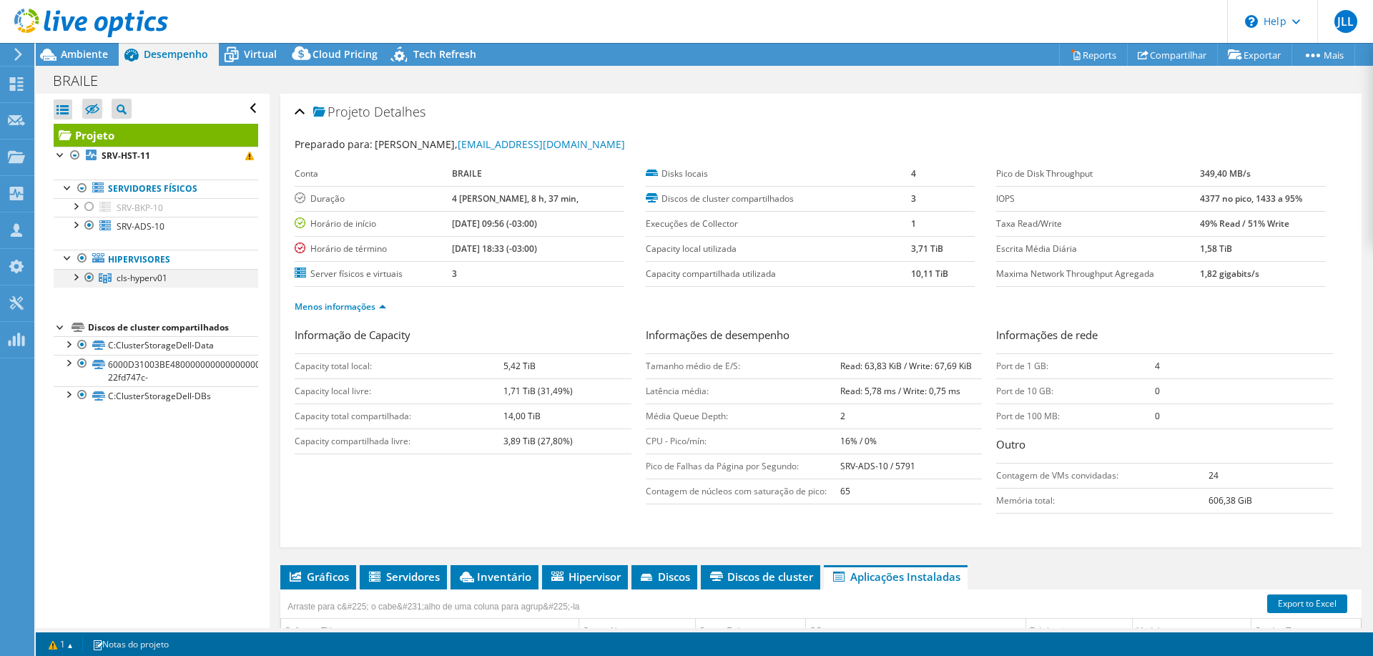
click at [75, 278] on div at bounding box center [75, 276] width 14 height 14
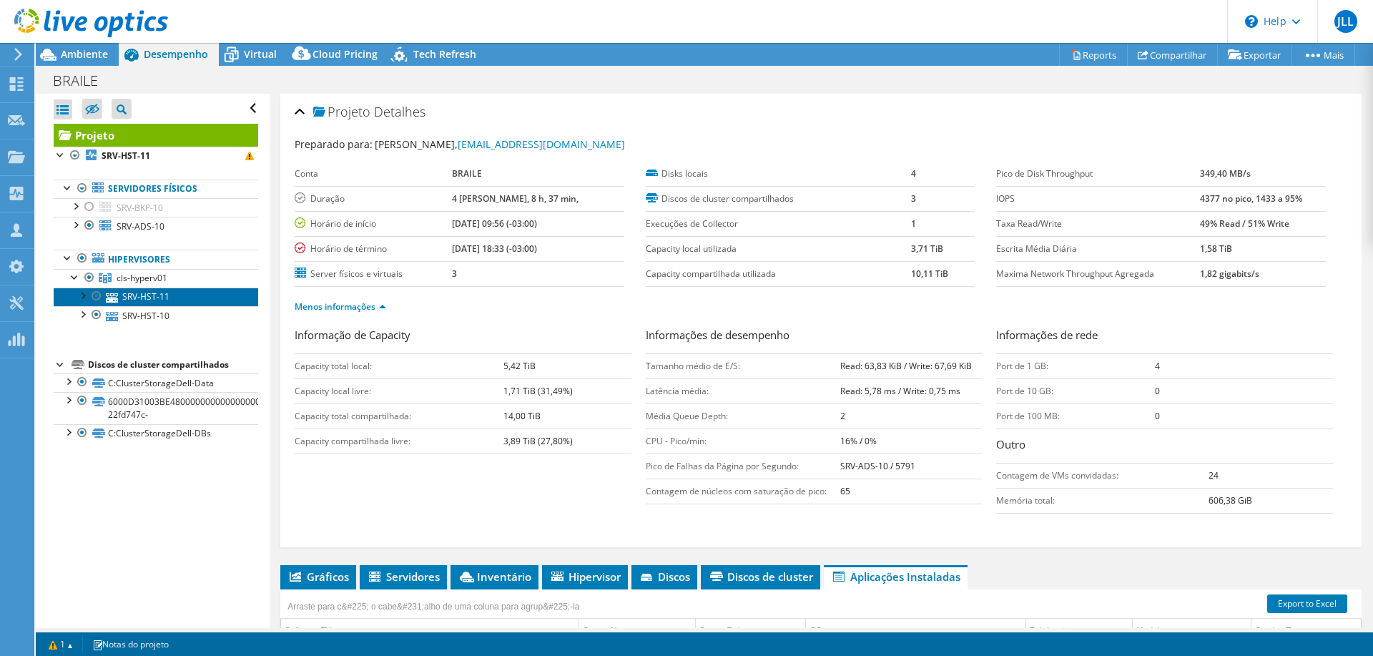
click at [137, 292] on link "SRV-HST-11" at bounding box center [156, 296] width 205 height 19
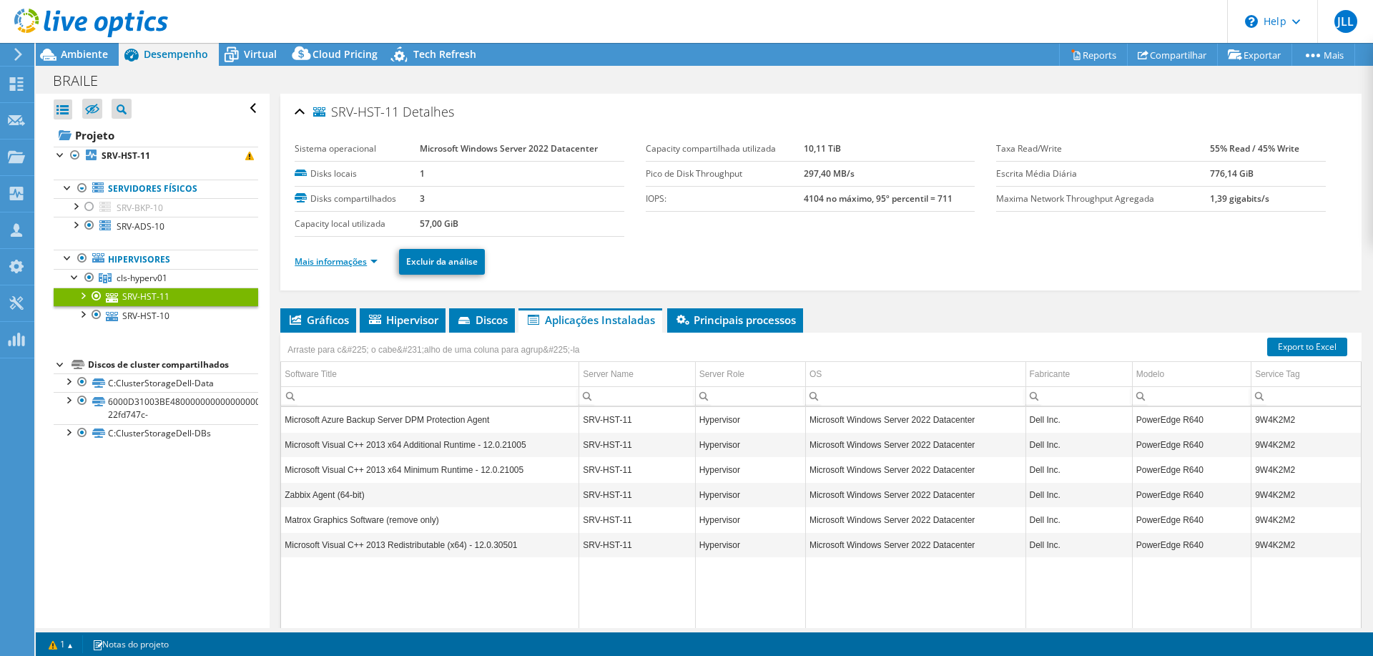
click at [330, 260] on link "Mais informações" at bounding box center [336, 261] width 83 height 12
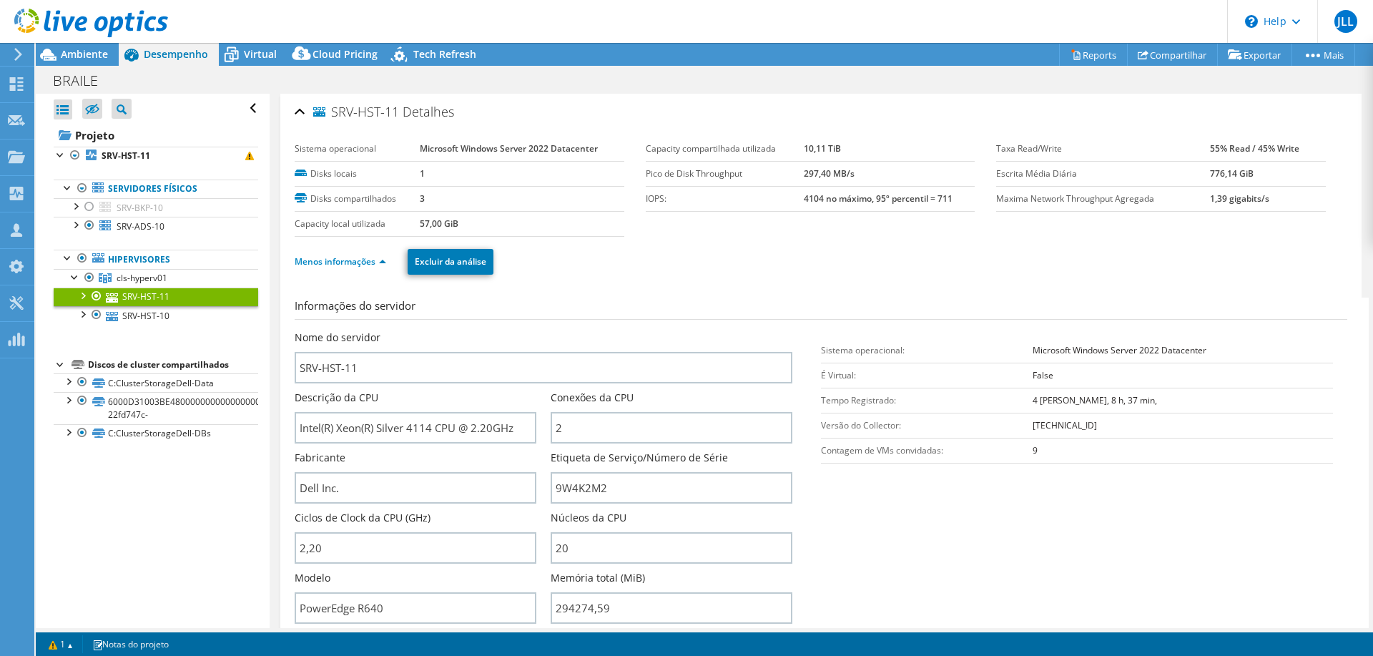
click at [70, 44] on div at bounding box center [84, 24] width 168 height 48
click at [72, 49] on span "Ambiente" at bounding box center [84, 54] width 47 height 14
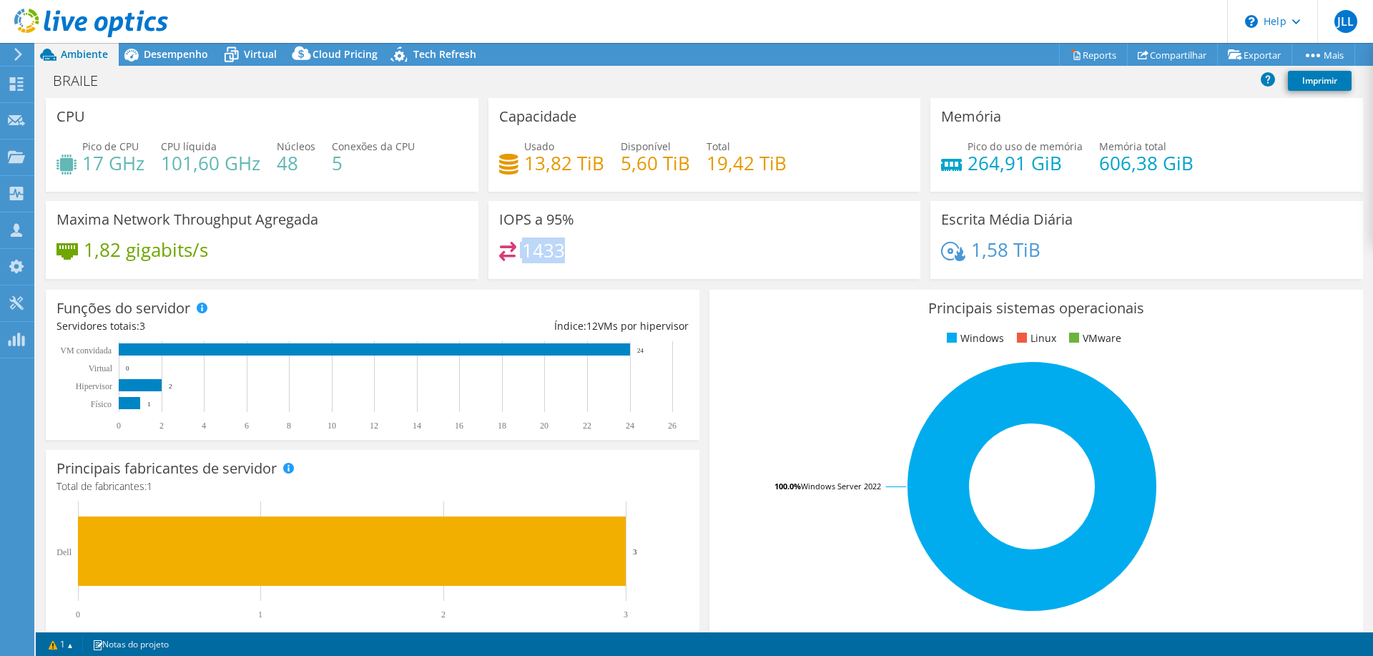
drag, startPoint x: 499, startPoint y: 242, endPoint x: 578, endPoint y: 248, distance: 78.9
click at [578, 248] on div "1433" at bounding box center [704, 257] width 411 height 31
drag, startPoint x: 578, startPoint y: 251, endPoint x: 523, endPoint y: 253, distance: 55.1
click at [523, 253] on div "1433" at bounding box center [704, 257] width 411 height 31
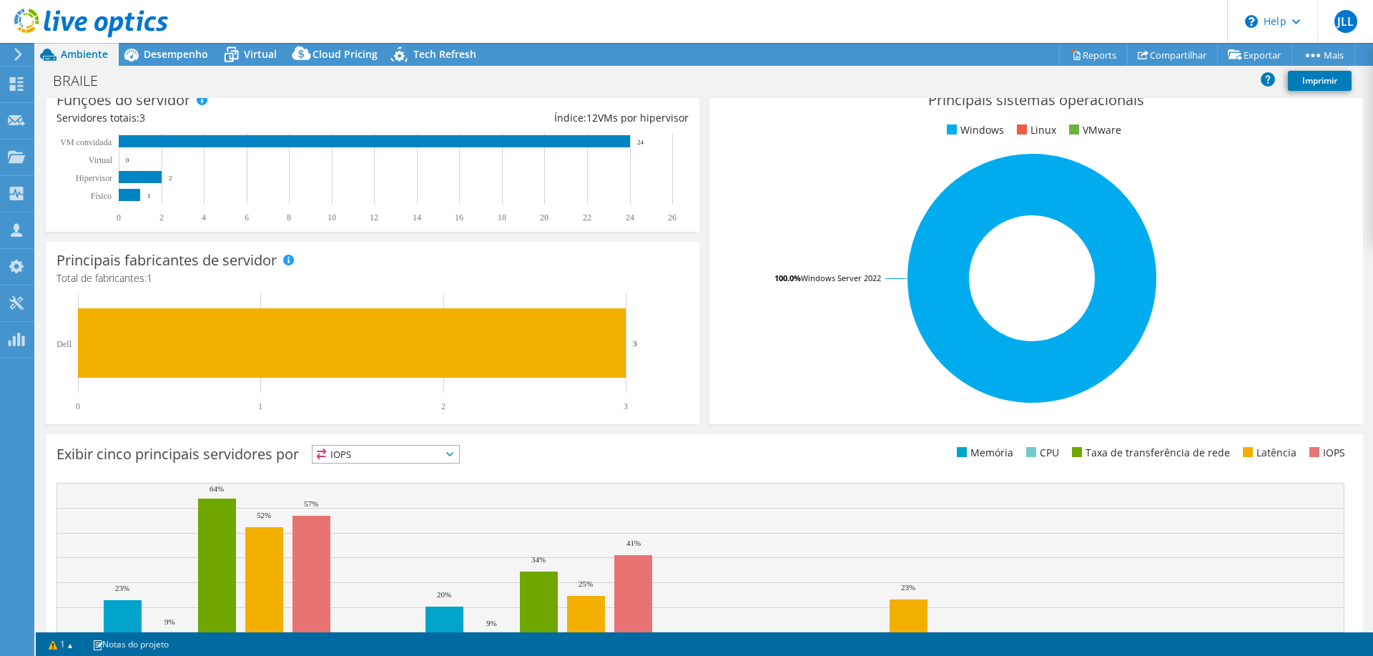
scroll to position [215, 0]
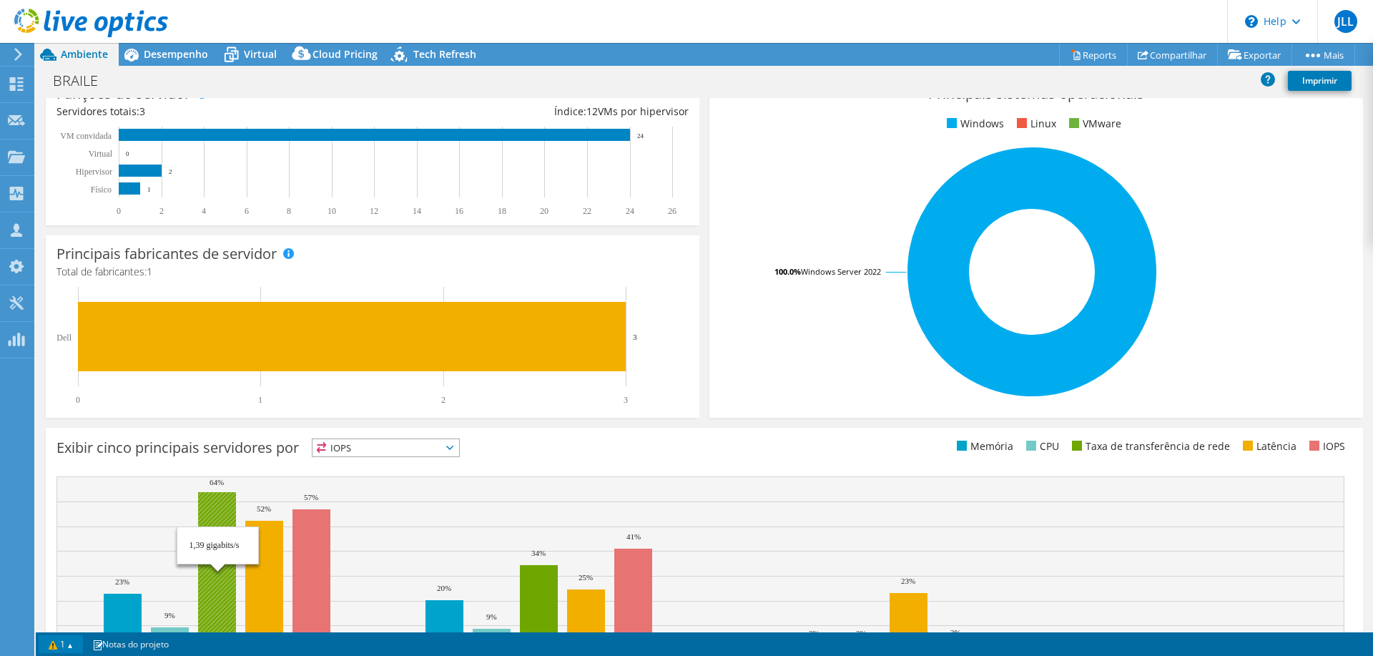
click at [72, 648] on link "1" at bounding box center [61, 644] width 44 height 18
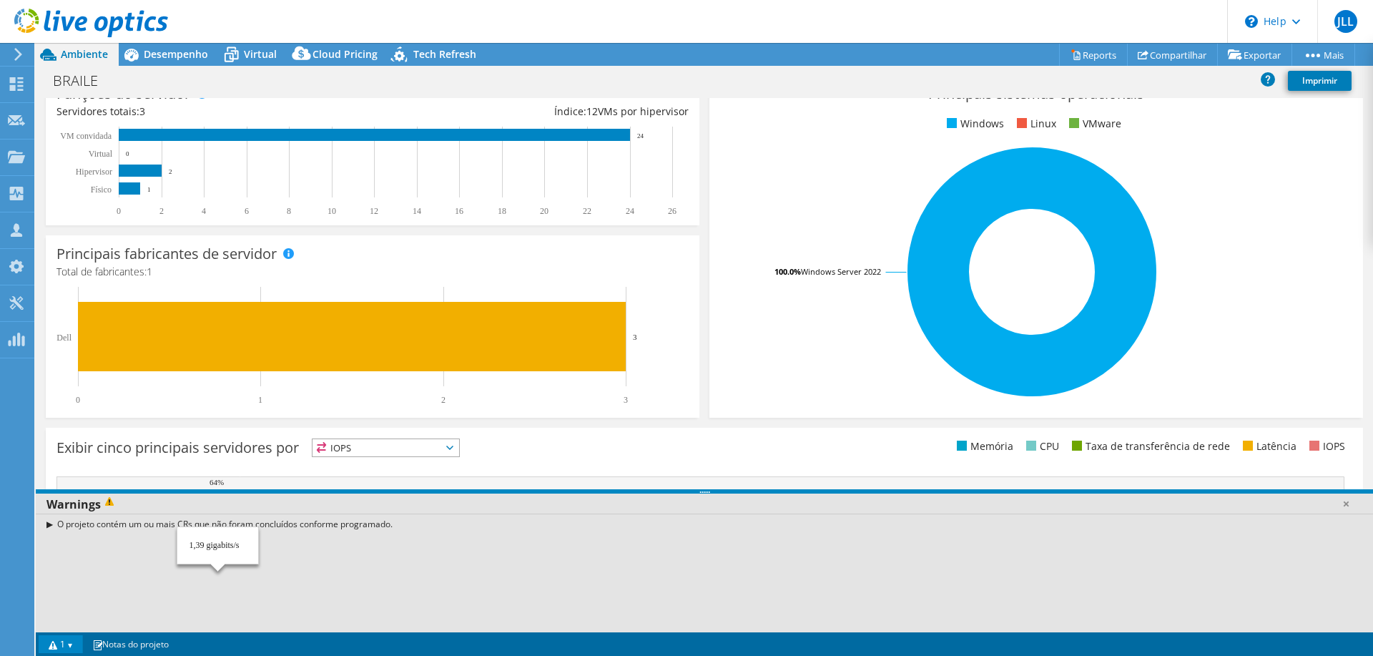
click at [351, 583] on div "O projeto contém um ou mais CRs que não foram concluídos conforme programado." at bounding box center [704, 572] width 1337 height 119
click at [168, 558] on div "O projeto contém um ou mais CRs que não foram concluídos conforme programado." at bounding box center [704, 572] width 1337 height 119
click at [232, 549] on div "O projeto contém um ou mais CRs que não foram concluídos conforme programado." at bounding box center [704, 572] width 1337 height 119
click at [83, 641] on link "1" at bounding box center [61, 644] width 44 height 18
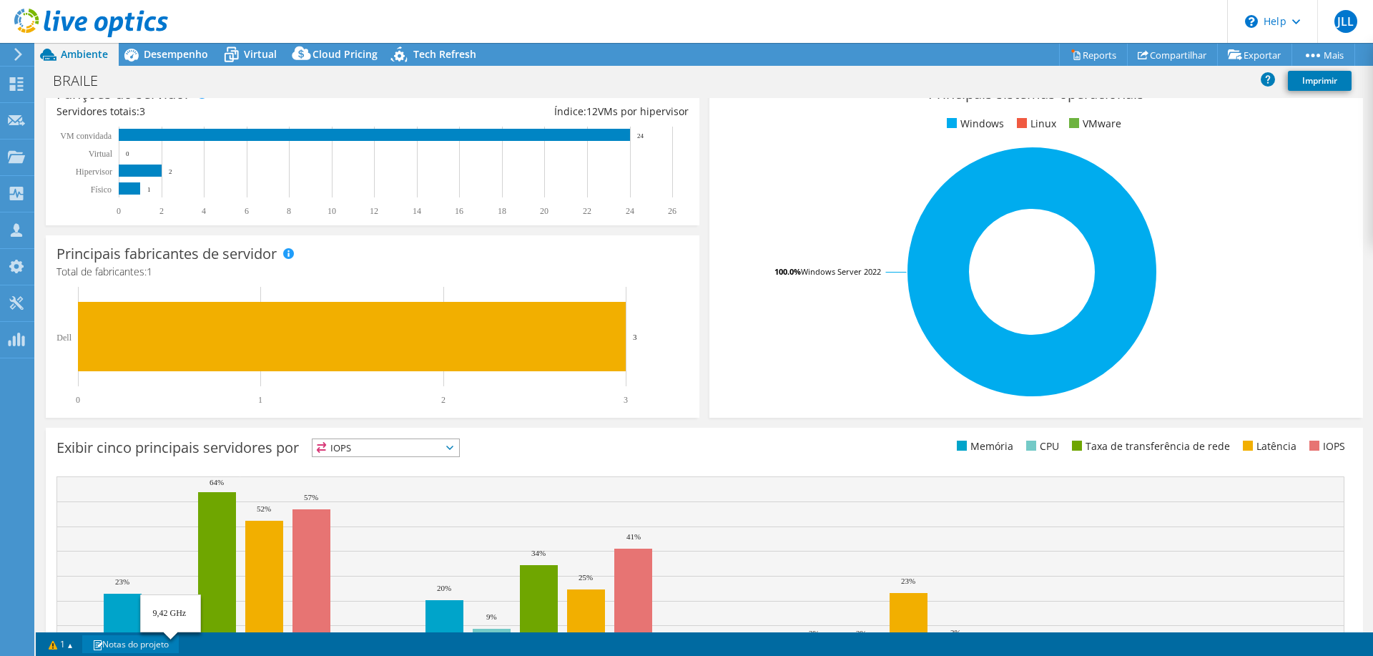
click at [144, 642] on link "Notas do projeto" at bounding box center [130, 644] width 97 height 18
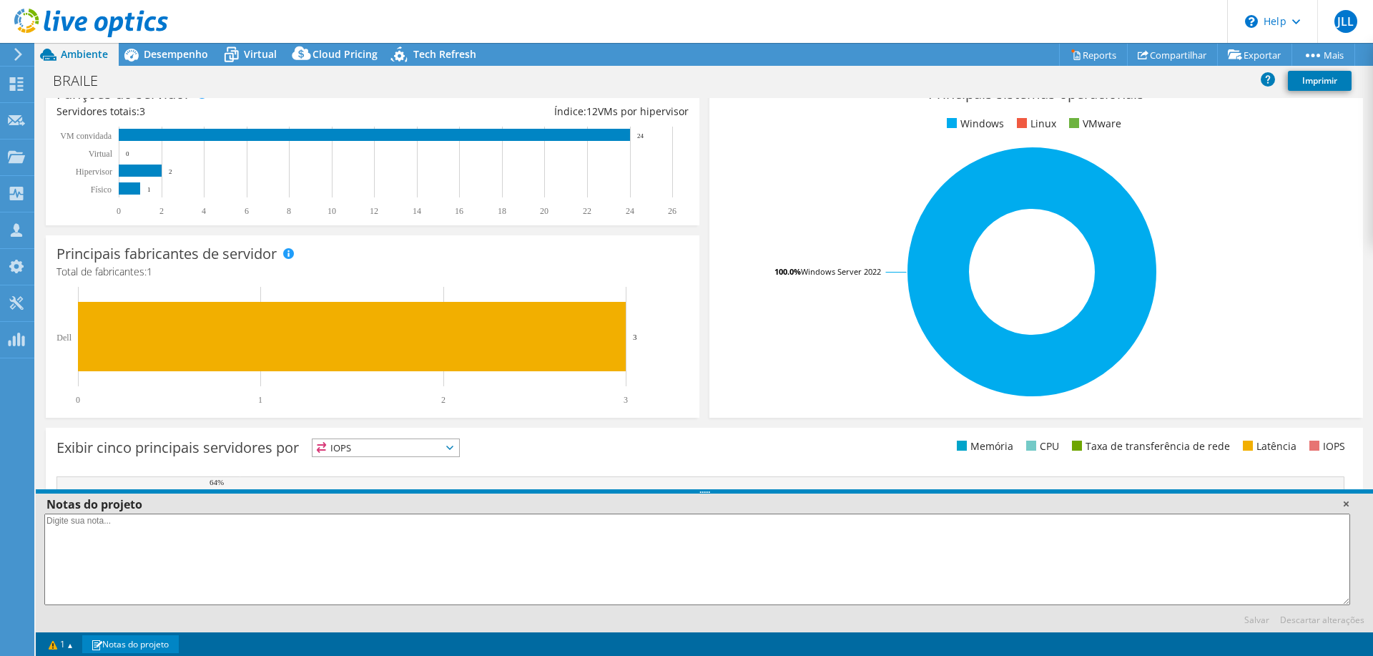
click at [1345, 507] on link at bounding box center [1346, 503] width 14 height 14
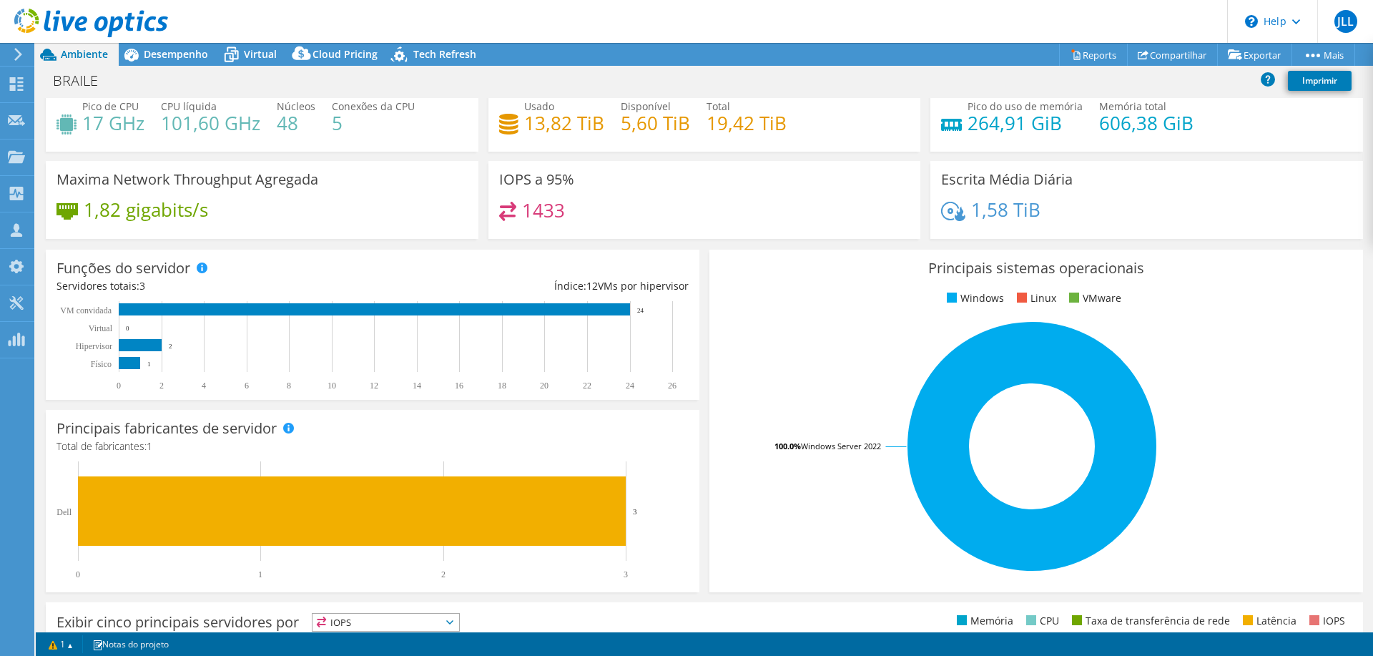
scroll to position [0, 0]
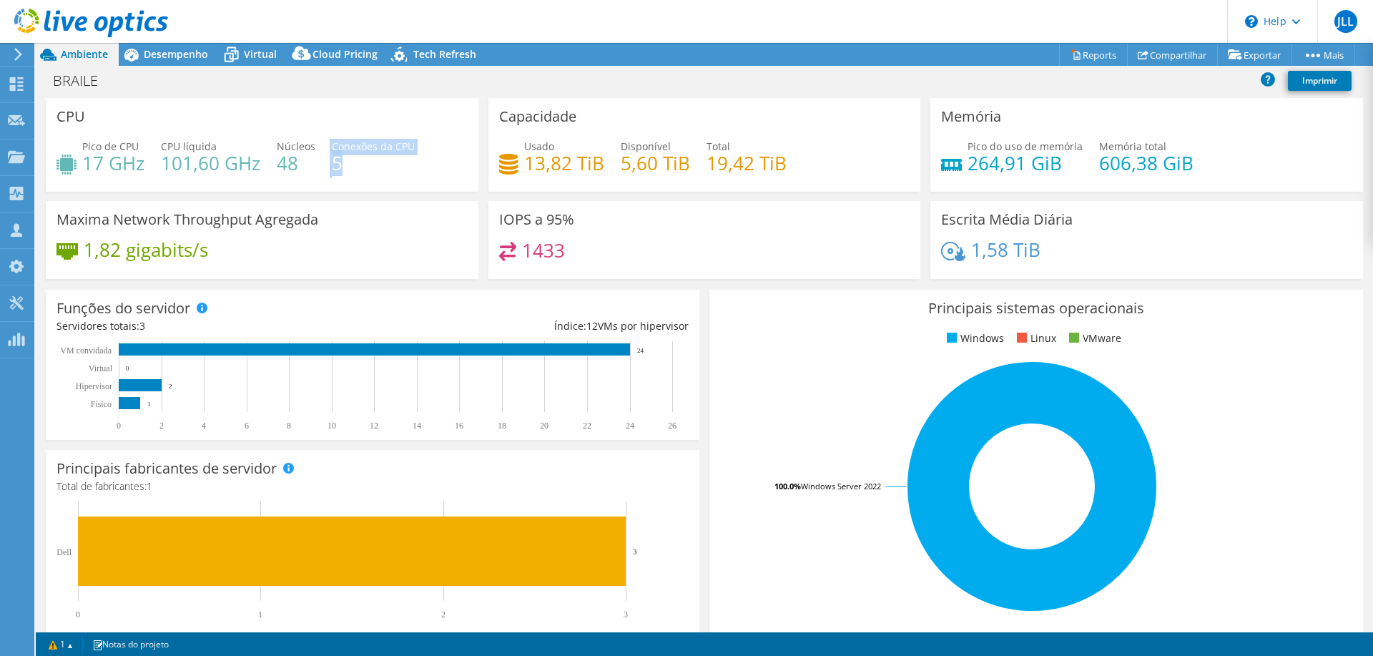
drag, startPoint x: 359, startPoint y: 174, endPoint x: 313, endPoint y: 174, distance: 45.8
click at [313, 174] on div "Pico de CPU 17 GHz CPU líquida 101,60 GHz Núcleos 48 Conexões da CPU 5" at bounding box center [261, 162] width 411 height 46
click at [348, 183] on div "Pico de CPU 17 GHz CPU líquida 101,60 GHz Núcleos 48 Conexões da CPU 5" at bounding box center [261, 162] width 411 height 46
drag, startPoint x: 343, startPoint y: 167, endPoint x: 324, endPoint y: 167, distance: 19.3
click at [324, 167] on div "Pico de CPU 17 GHz CPU líquida 101,60 GHz Núcleos 48 Conexões da CPU 5" at bounding box center [261, 162] width 411 height 46
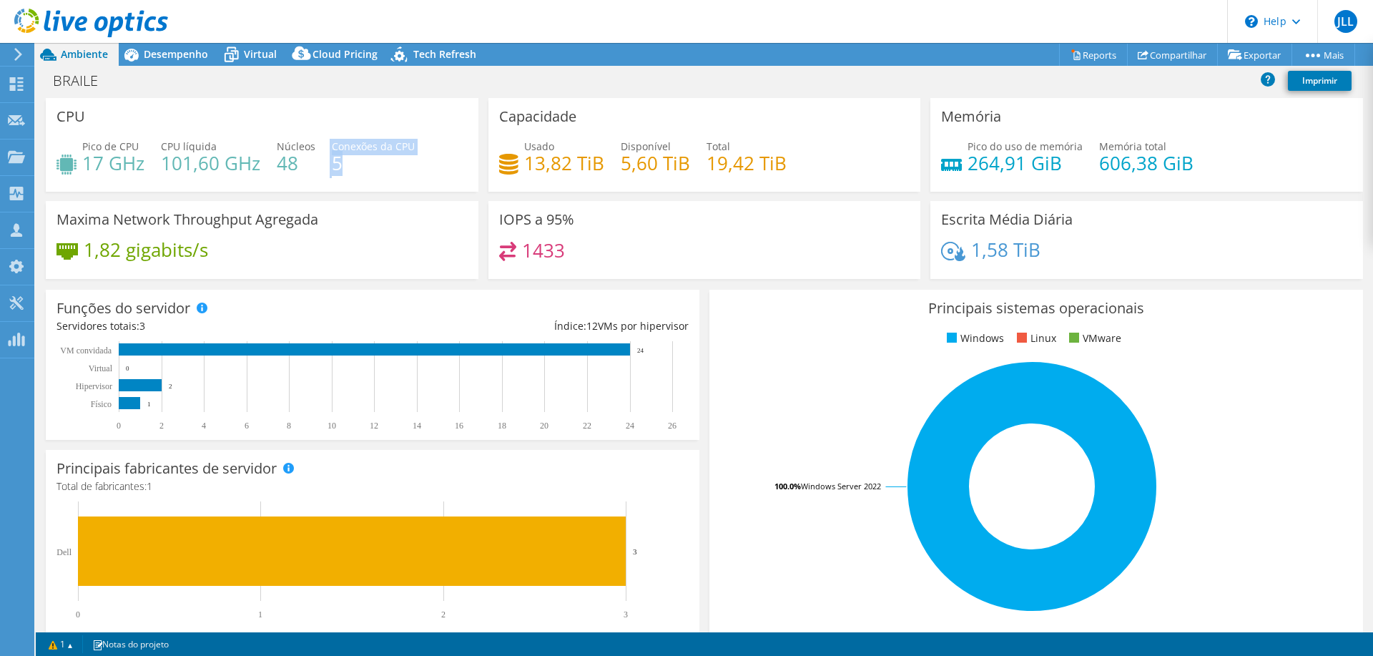
click at [322, 182] on div "Pico de CPU 17 GHz CPU líquida 101,60 GHz Núcleos 48 Conexões da CPU 5" at bounding box center [261, 162] width 411 height 46
drag, startPoint x: 304, startPoint y: 177, endPoint x: 280, endPoint y: 175, distance: 23.6
click at [280, 175] on div "Pico de CPU 17 GHz CPU líquida 101,60 GHz Núcleos 48 Conexões da CPU 5" at bounding box center [261, 162] width 411 height 46
drag, startPoint x: 259, startPoint y: 167, endPoint x: 165, endPoint y: 165, distance: 93.7
click at [165, 165] on h4 "101,60 GHz" at bounding box center [210, 163] width 99 height 16
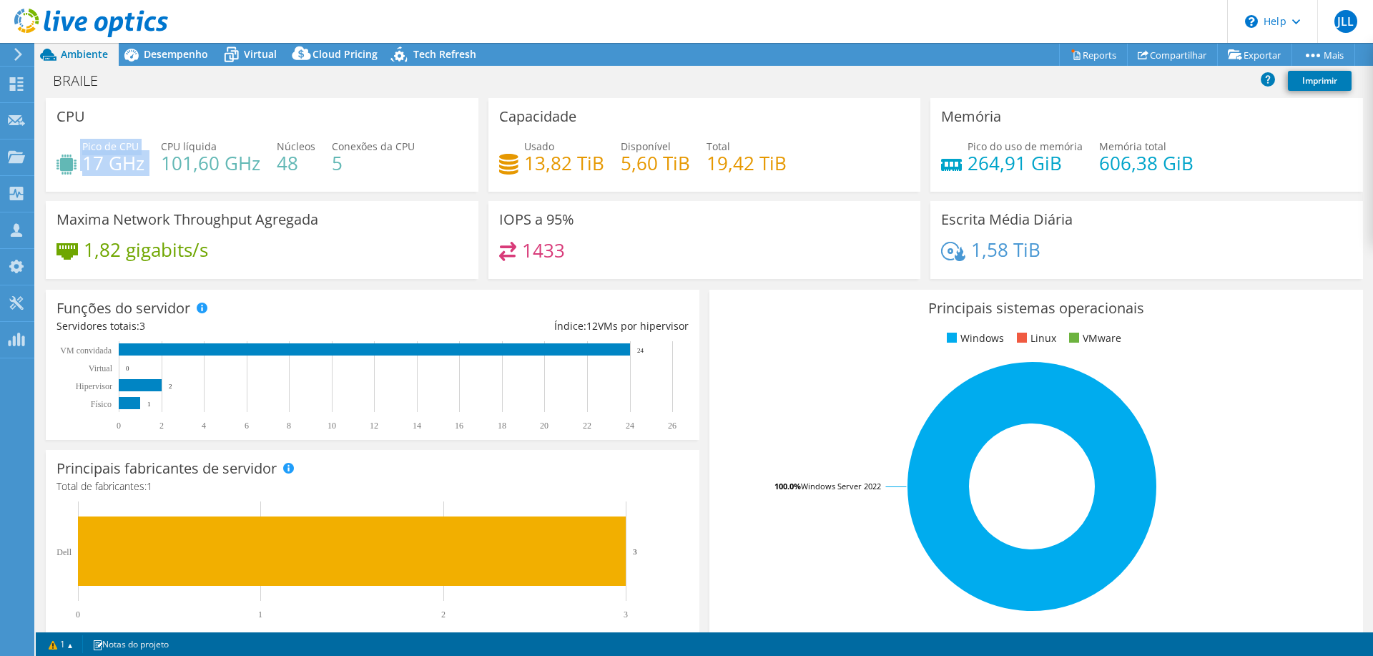
drag, startPoint x: 147, startPoint y: 174, endPoint x: 74, endPoint y: 174, distance: 73.7
click at [74, 174] on div "Pico de CPU 17 GHz CPU líquida 101,60 GHz Núcleos 48 Conexões da CPU 5" at bounding box center [261, 162] width 411 height 46
drag, startPoint x: 511, startPoint y: 122, endPoint x: 567, endPoint y: 127, distance: 56.7
click at [569, 124] on h3 "Capacidade" at bounding box center [537, 117] width 77 height 16
drag, startPoint x: 798, startPoint y: 167, endPoint x: 682, endPoint y: 177, distance: 116.3
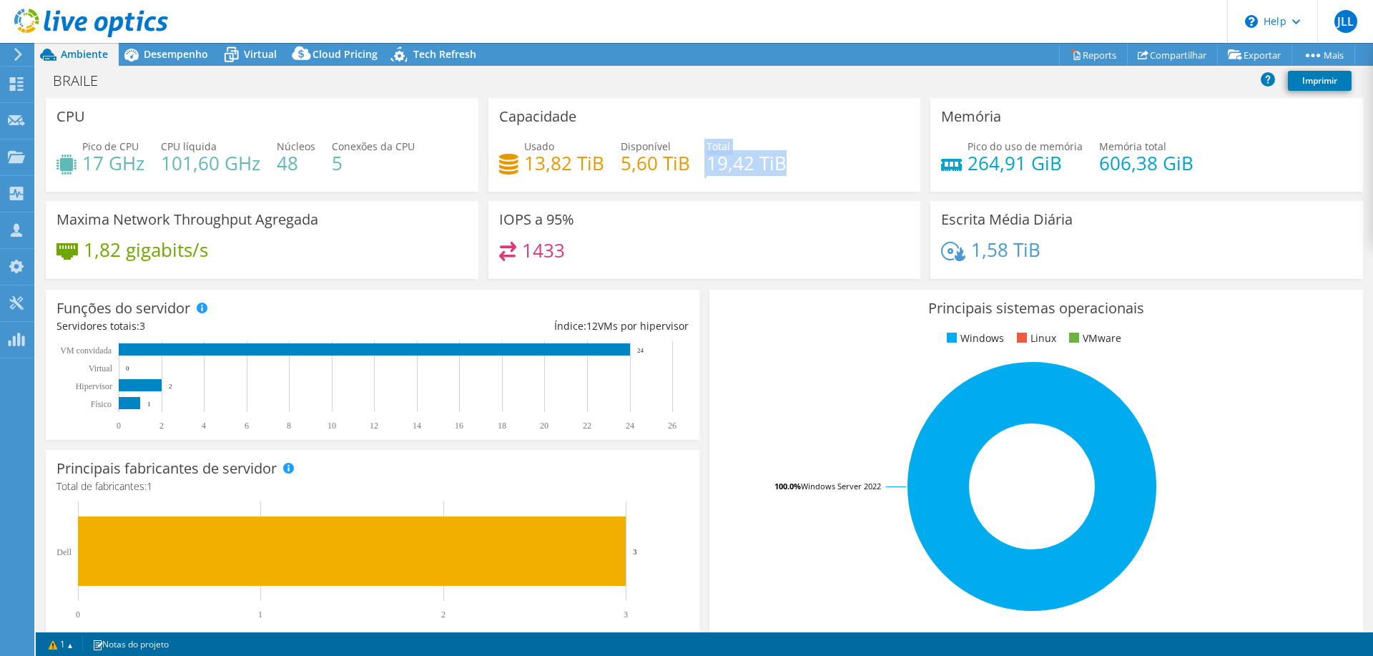
click at [696, 172] on div "Usado 13,82 TiB Disponível 5,60 TiB Total 19,42 TiB" at bounding box center [704, 162] width 411 height 46
drag, startPoint x: 623, startPoint y: 170, endPoint x: 632, endPoint y: 170, distance: 9.3
click at [632, 170] on h4 "5,60 TiB" at bounding box center [655, 163] width 69 height 16
click at [573, 167] on h4 "13,82 TiB" at bounding box center [564, 163] width 80 height 16
drag, startPoint x: 1150, startPoint y: 170, endPoint x: 1081, endPoint y: 159, distance: 70.2
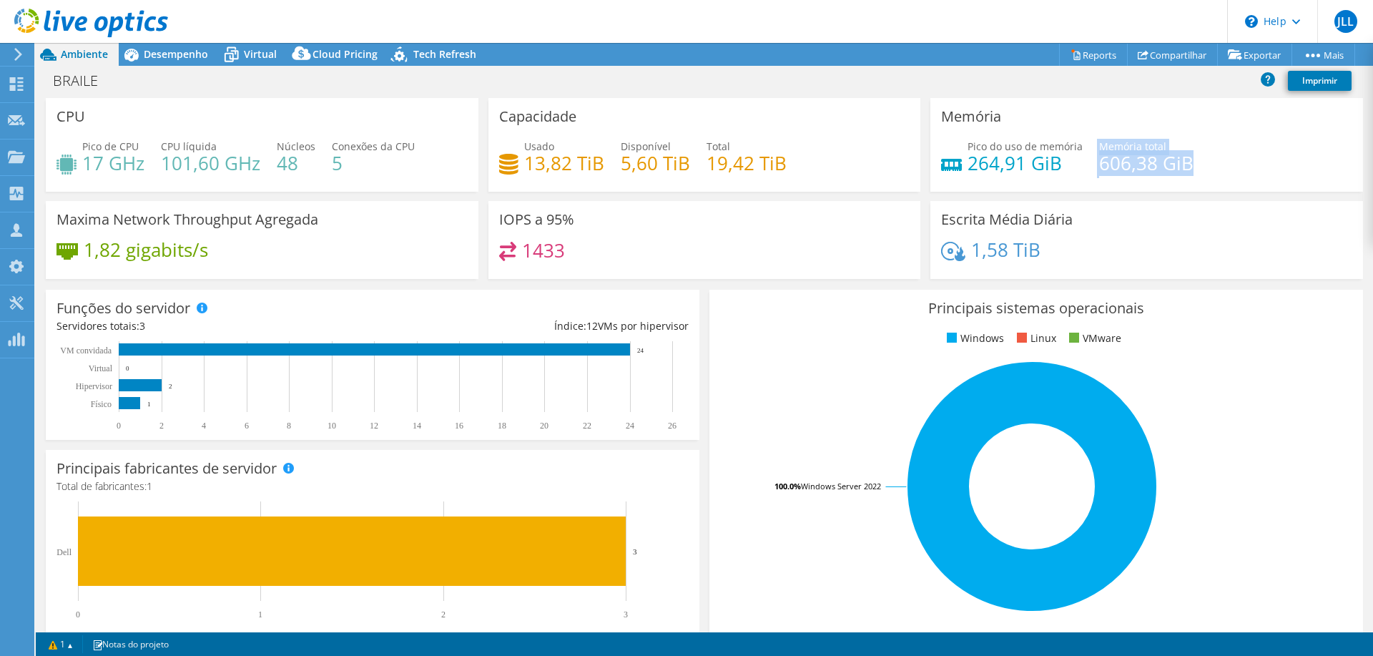
click at [1081, 159] on div "Pico do uso de memória 264,91 GiB Memória total 606,38 GiB" at bounding box center [1146, 162] width 411 height 46
click at [1050, 164] on h4 "264,91 GiB" at bounding box center [1025, 163] width 115 height 16
drag, startPoint x: 1065, startPoint y: 162, endPoint x: 950, endPoint y: 162, distance: 114.4
click at [950, 162] on div "Pico do uso de memória 264,91 GiB" at bounding box center [1012, 155] width 142 height 32
drag, startPoint x: 1038, startPoint y: 255, endPoint x: 1018, endPoint y: 256, distance: 19.4
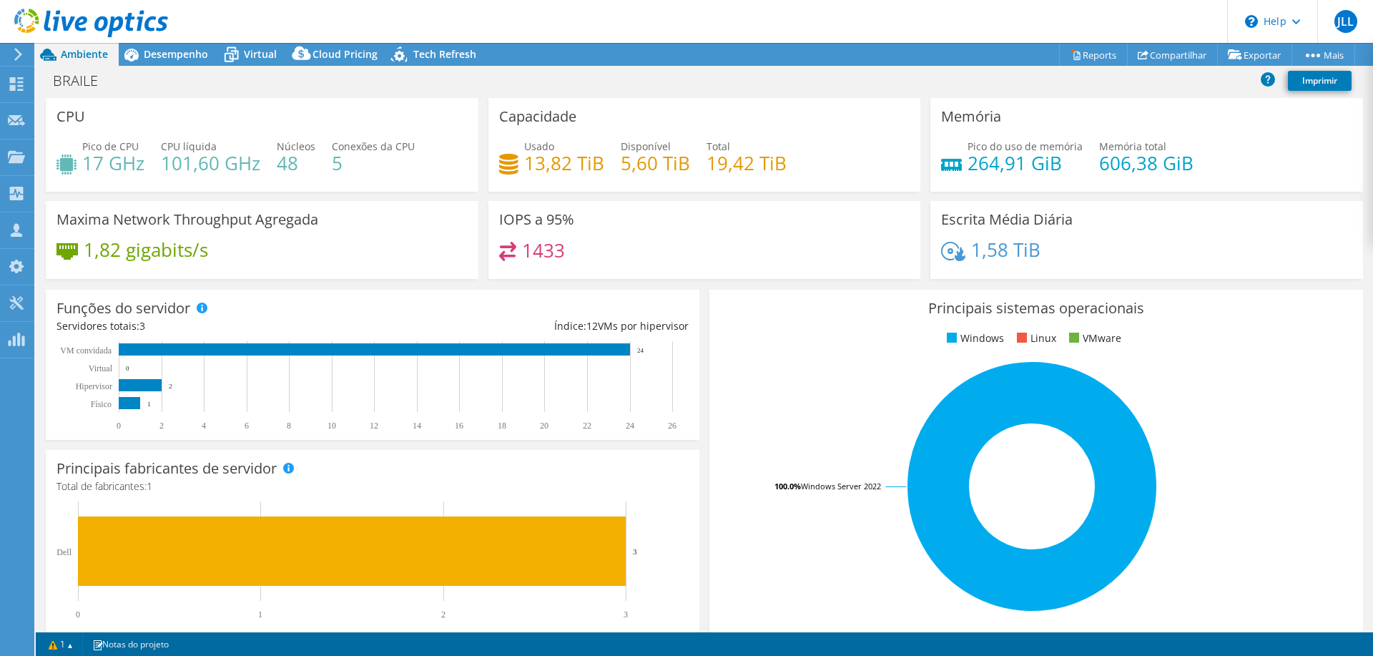
click at [1027, 256] on div "1,58 TiB" at bounding box center [1146, 257] width 411 height 30
drag, startPoint x: 223, startPoint y: 247, endPoint x: 84, endPoint y: 255, distance: 138.9
click at [84, 255] on div "1,82 gigabits/s" at bounding box center [261, 257] width 411 height 30
drag, startPoint x: 64, startPoint y: 210, endPoint x: 143, endPoint y: 228, distance: 81.4
click at [159, 212] on h3 "Maxima Network Throughput Agregada" at bounding box center [187, 220] width 262 height 16
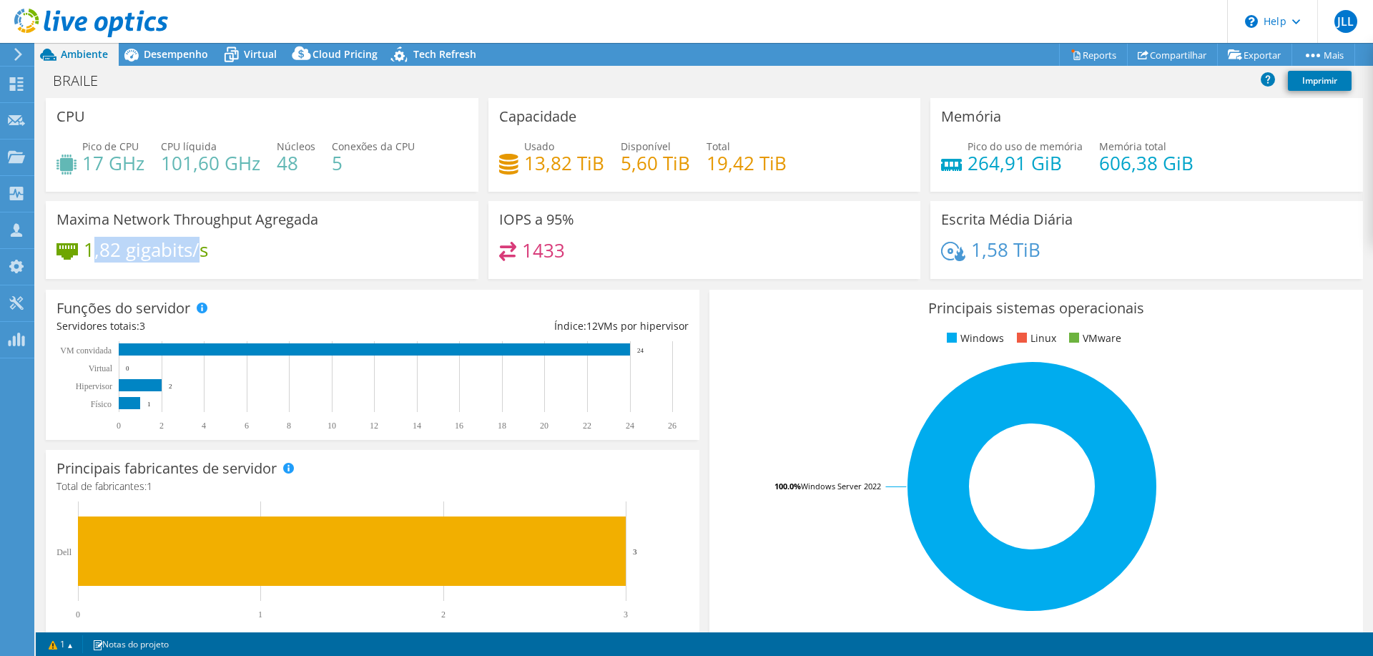
drag, startPoint x: 89, startPoint y: 244, endPoint x: 199, endPoint y: 255, distance: 109.9
click at [199, 255] on h4 "1,82 gigabits/s" at bounding box center [146, 250] width 124 height 16
click at [212, 255] on div "1,82 gigabits/s" at bounding box center [261, 257] width 411 height 30
drag, startPoint x: 491, startPoint y: 219, endPoint x: 536, endPoint y: 212, distance: 46.2
click at [536, 212] on div "IOPS a 95% 1433" at bounding box center [704, 240] width 433 height 78
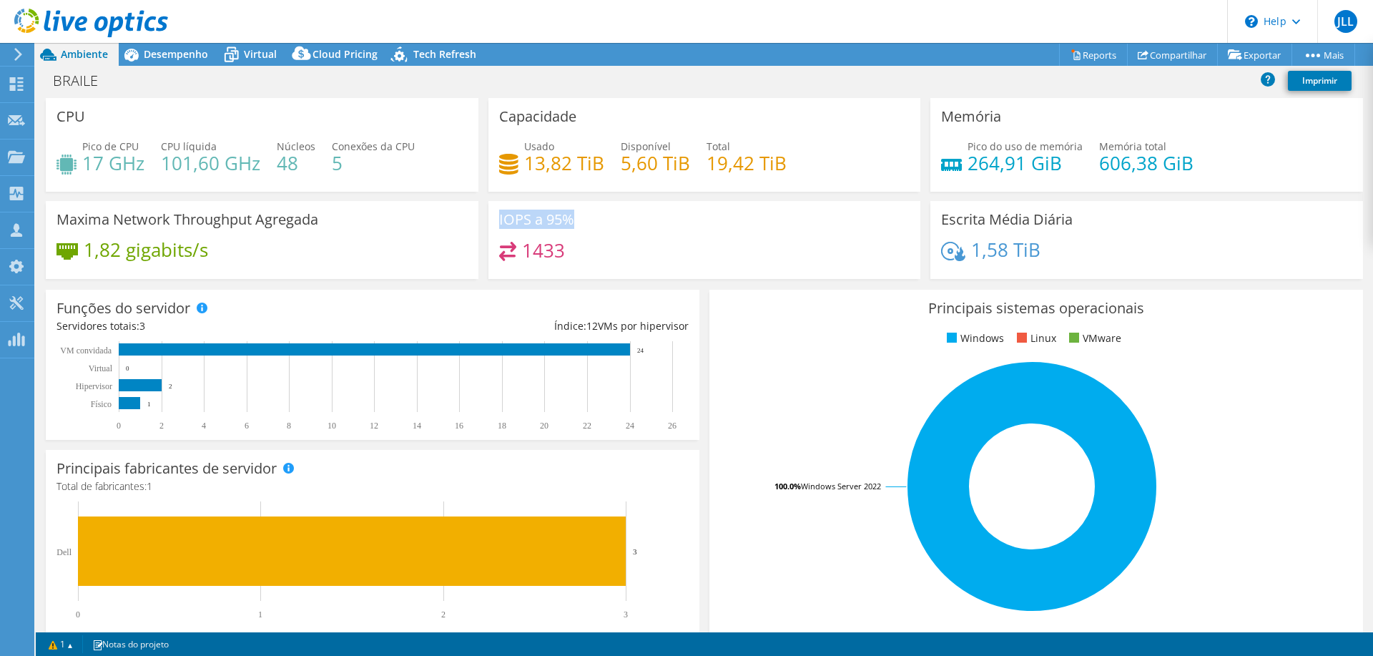
drag, startPoint x: 575, startPoint y: 215, endPoint x: 483, endPoint y: 221, distance: 92.4
click at [483, 221] on div "IOPS a 95% 1433" at bounding box center [704, 240] width 443 height 78
drag, startPoint x: 1012, startPoint y: 265, endPoint x: 980, endPoint y: 265, distance: 31.5
click at [980, 265] on div "1,58 TiB" at bounding box center [1146, 257] width 411 height 30
drag, startPoint x: 966, startPoint y: 254, endPoint x: 1041, endPoint y: 247, distance: 75.4
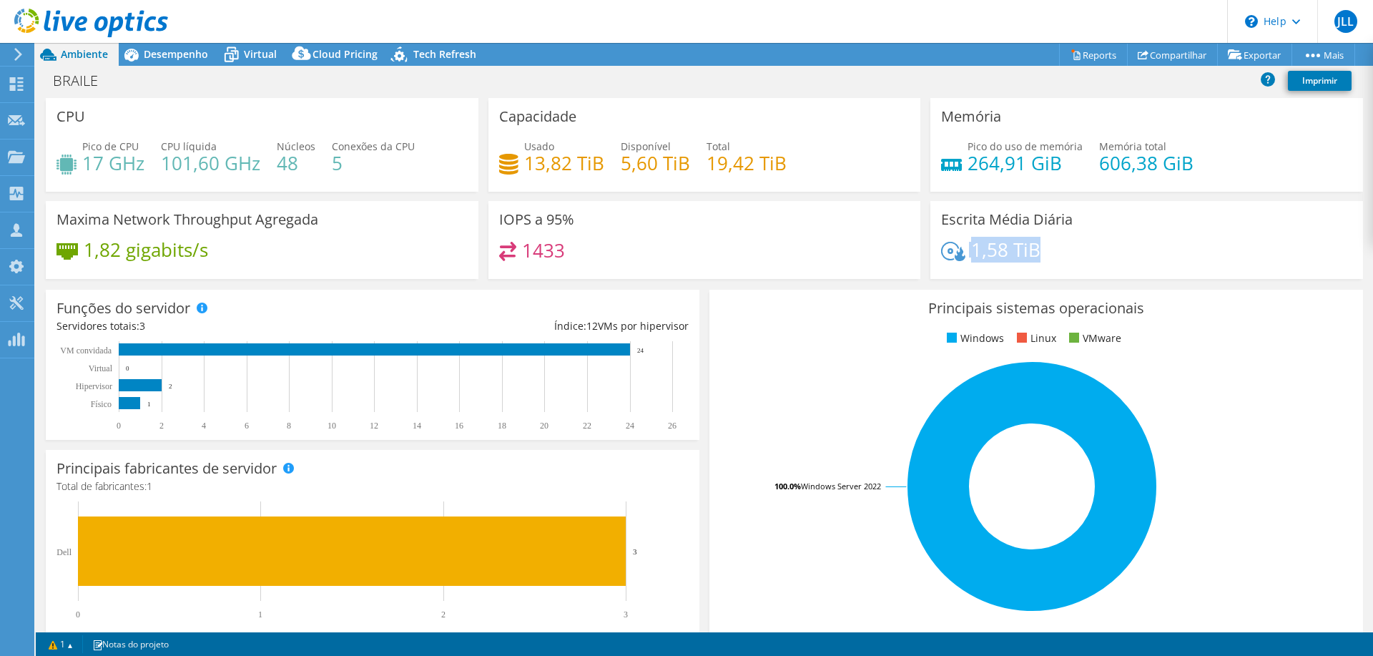
click at [1041, 247] on div "1,58 TiB" at bounding box center [1146, 257] width 411 height 30
click at [169, 48] on span "Desempenho" at bounding box center [176, 54] width 64 height 14
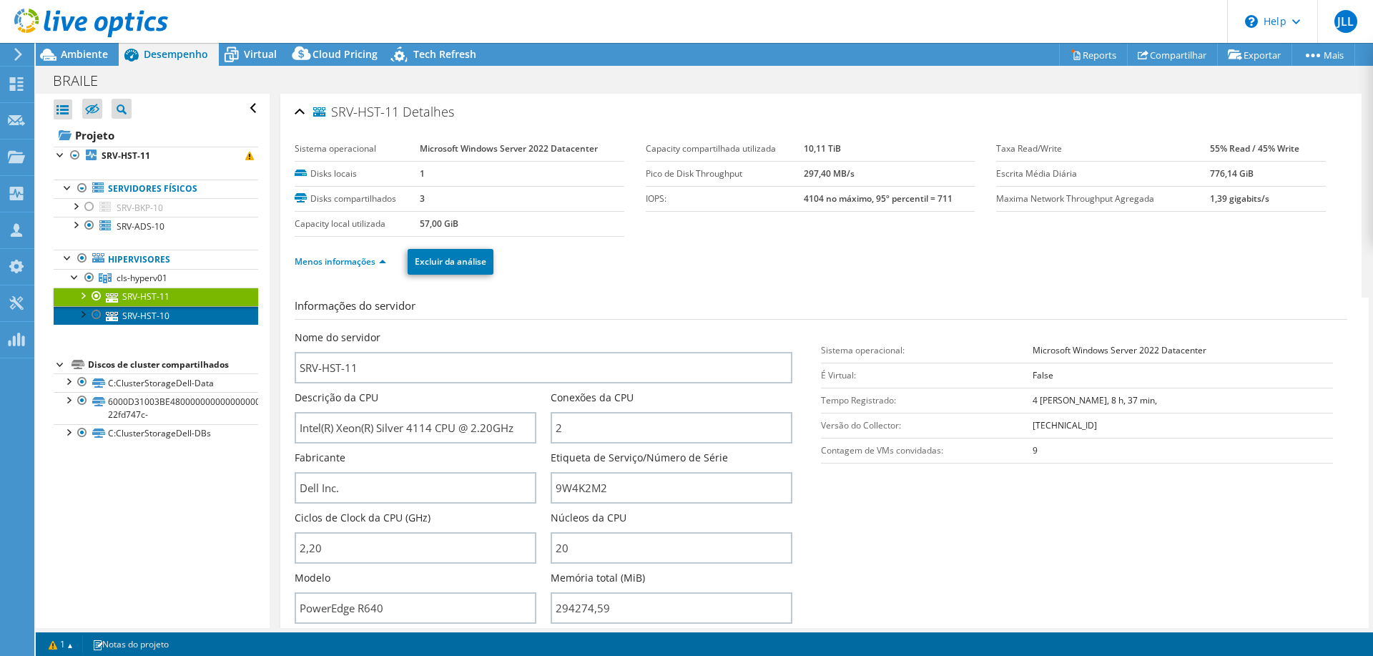
click at [161, 320] on link "SRV-HST-10" at bounding box center [156, 315] width 205 height 19
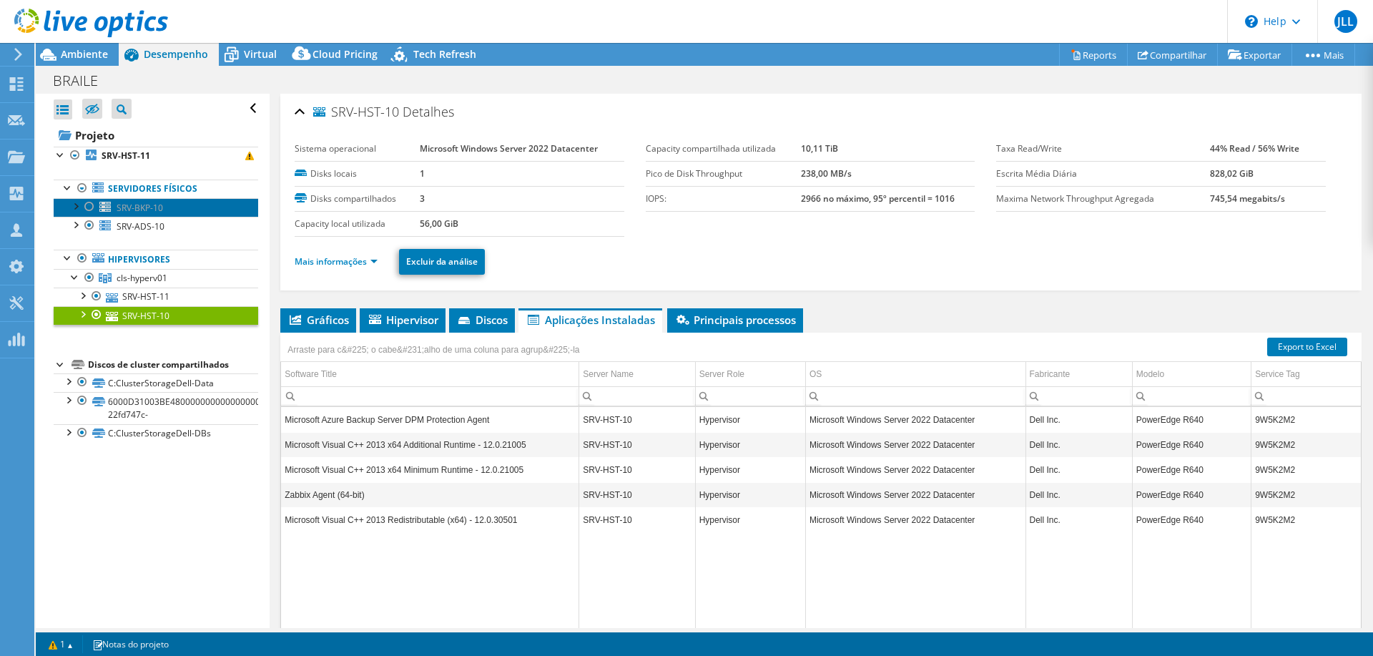
click at [146, 208] on span "SRV-BKP-10" at bounding box center [140, 208] width 46 height 12
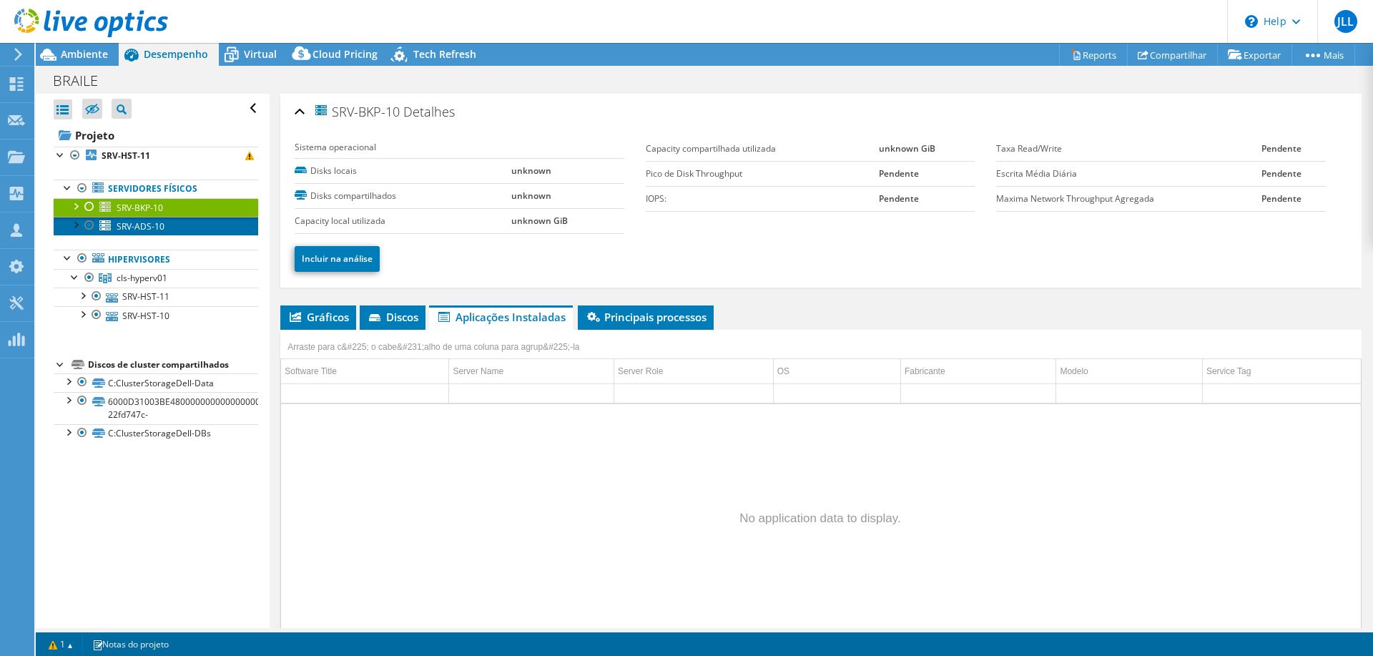
click at [149, 230] on span "SRV-ADS-10" at bounding box center [141, 226] width 48 height 12
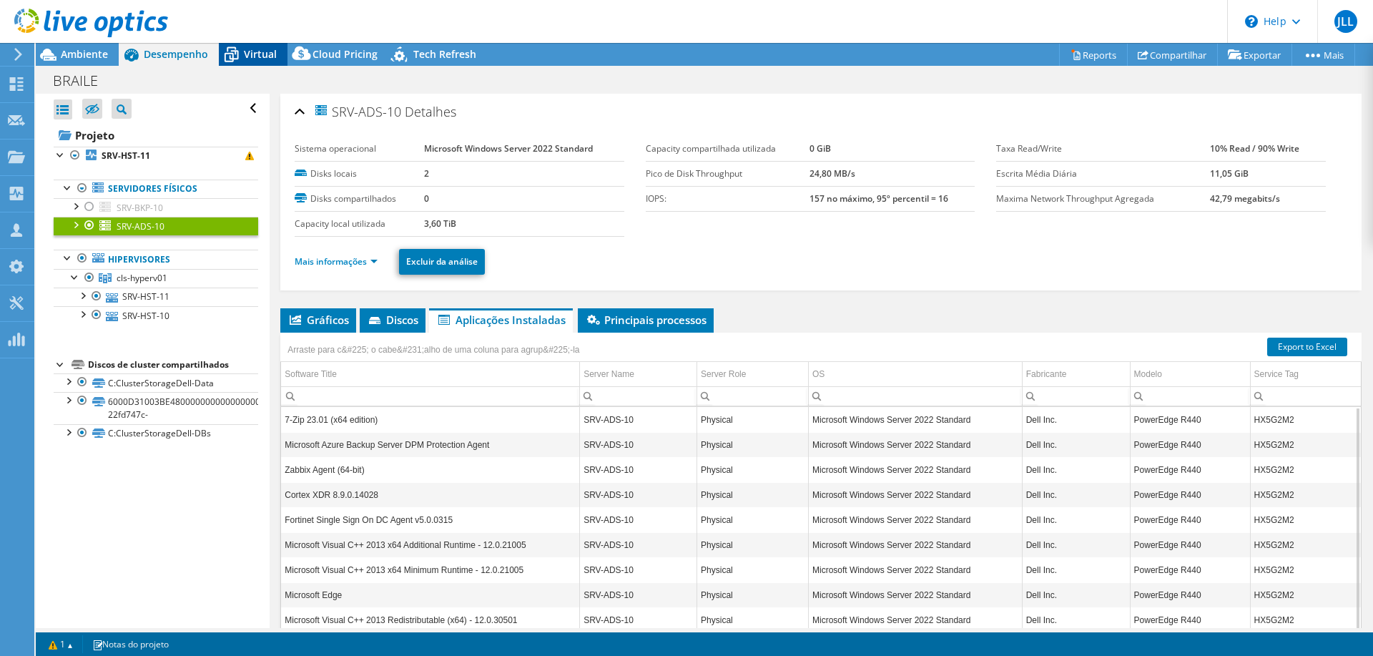
click at [258, 57] on span "Virtual" at bounding box center [260, 54] width 33 height 14
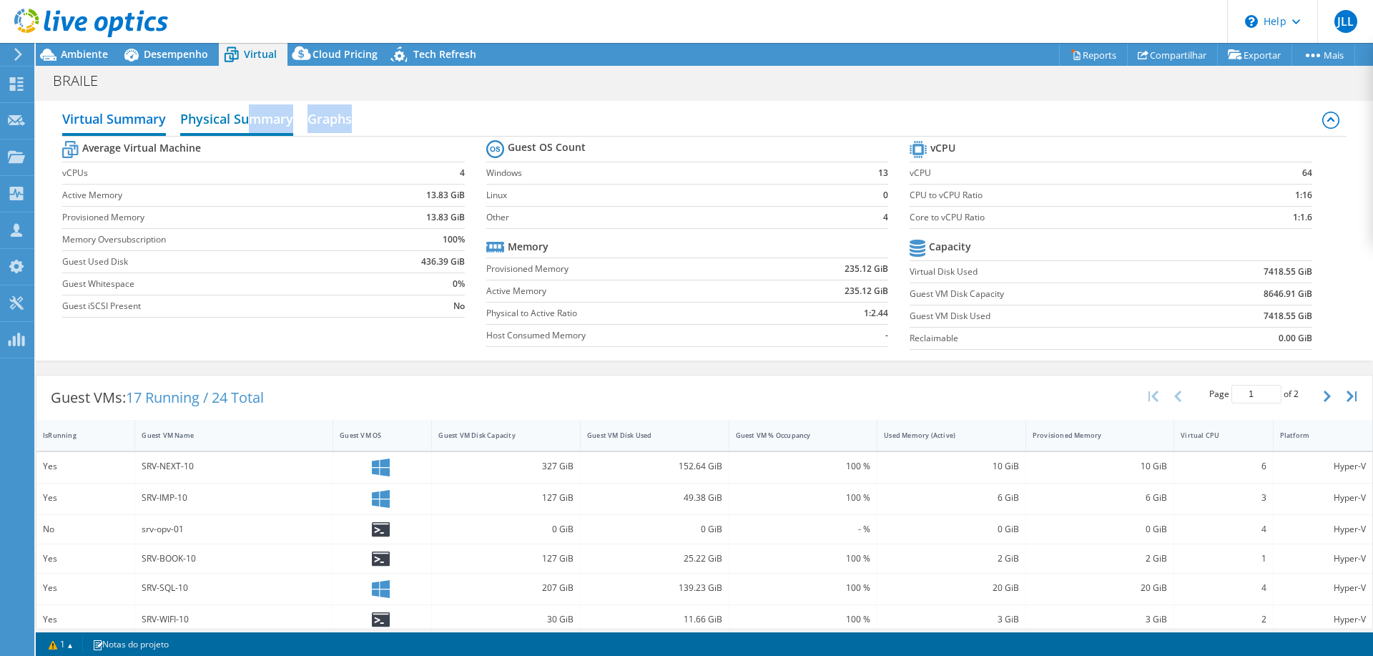
drag, startPoint x: 248, startPoint y: 137, endPoint x: 252, endPoint y: 121, distance: 16.8
click at [252, 121] on div "Virtual Summary Physical Summary Graphs Average Virtual Machine vCPUs 4 Active …" at bounding box center [704, 231] width 1337 height 260
click at [252, 121] on h2 "Physical Summary" at bounding box center [236, 119] width 113 height 31
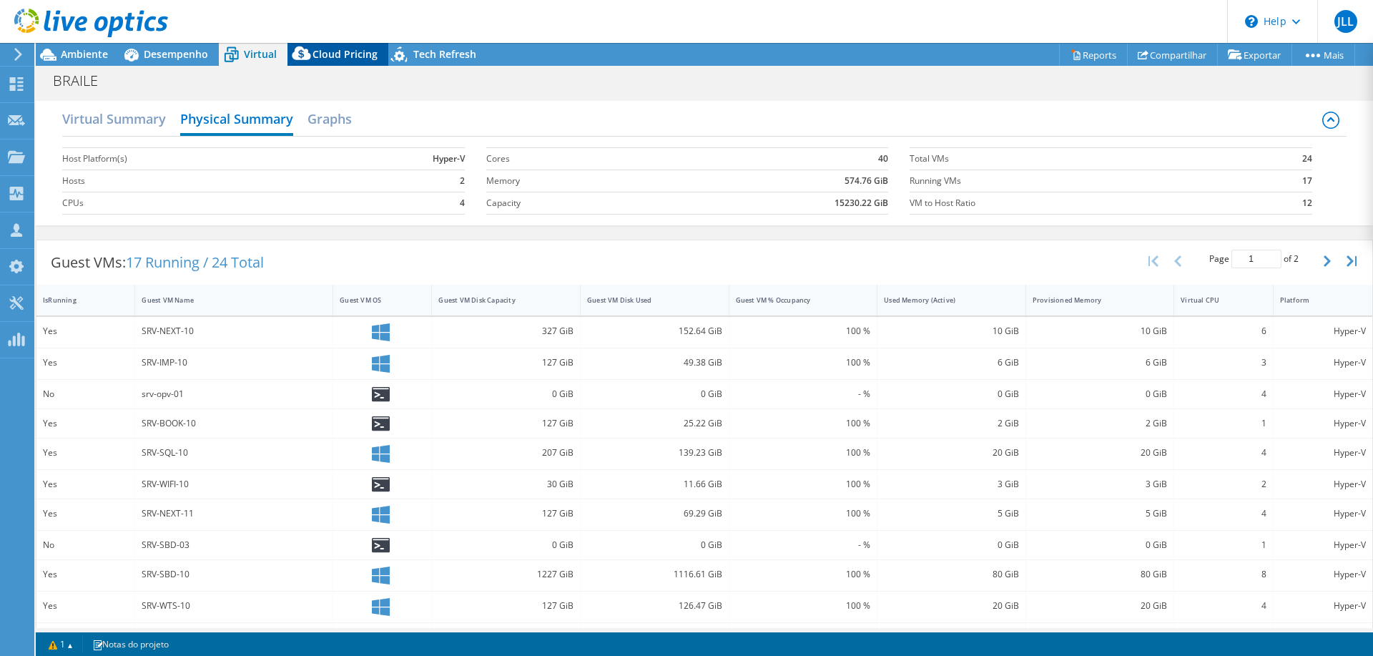
click at [330, 49] on span "Cloud Pricing" at bounding box center [345, 54] width 65 height 14
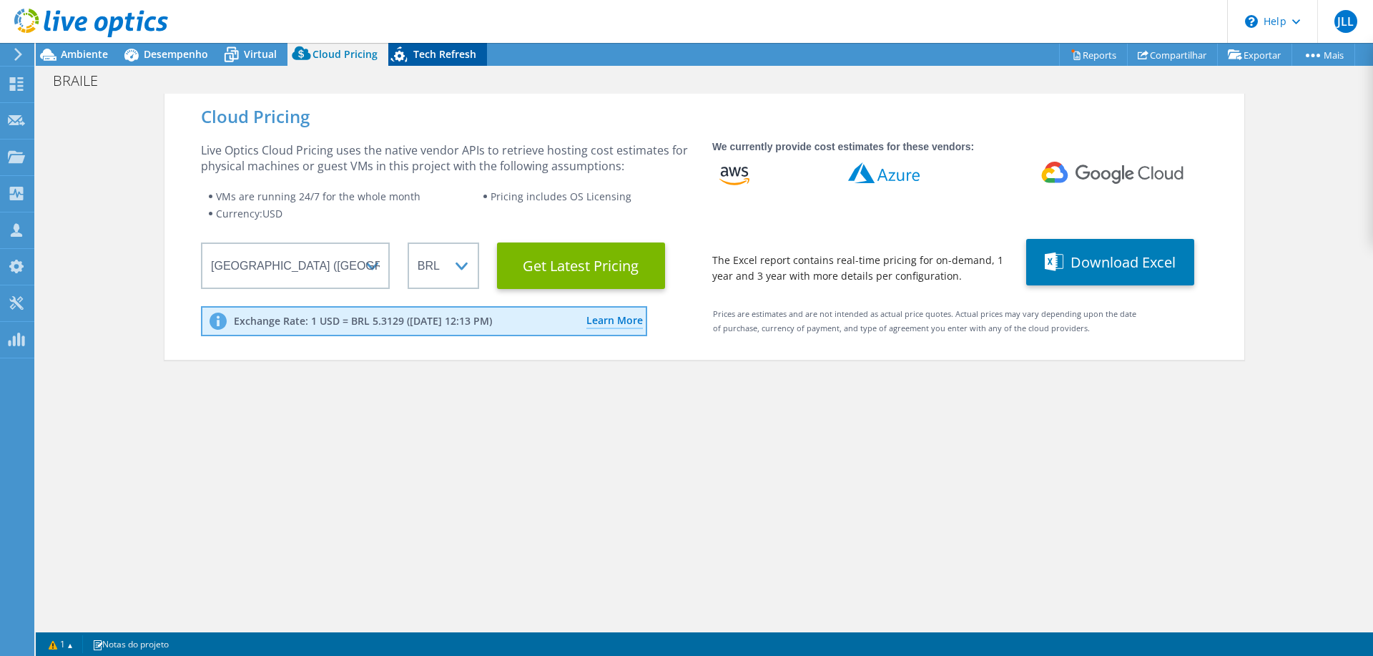
click at [443, 60] on span "Tech Refresh" at bounding box center [444, 54] width 63 height 14
